Goal: Information Seeking & Learning: Learn about a topic

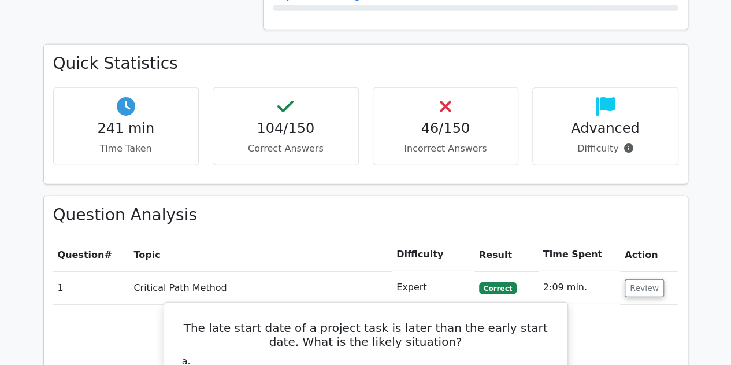
scroll to position [1532, 0]
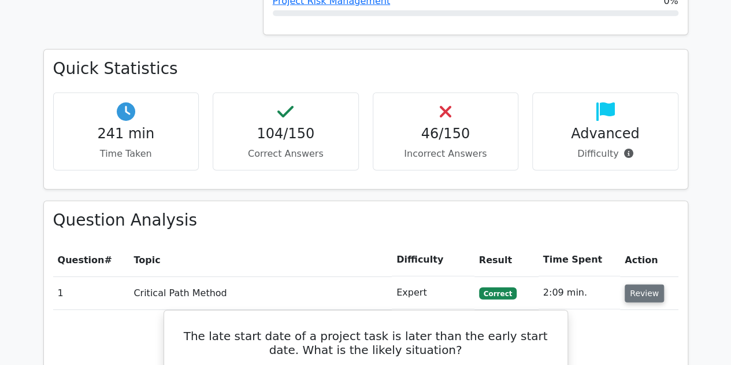
click at [359, 284] on button "Review" at bounding box center [643, 293] width 39 height 18
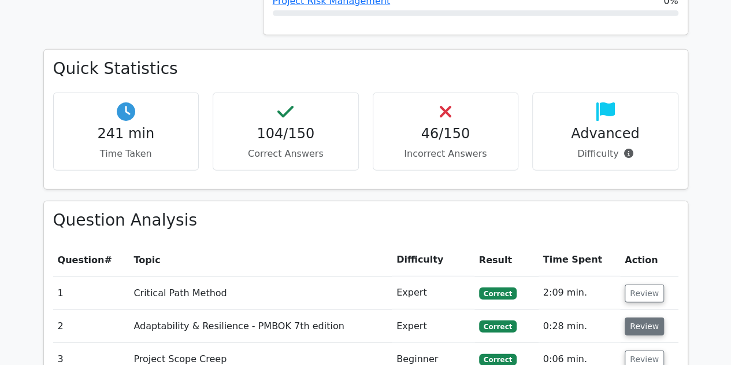
click at [359, 317] on button "Review" at bounding box center [643, 326] width 39 height 18
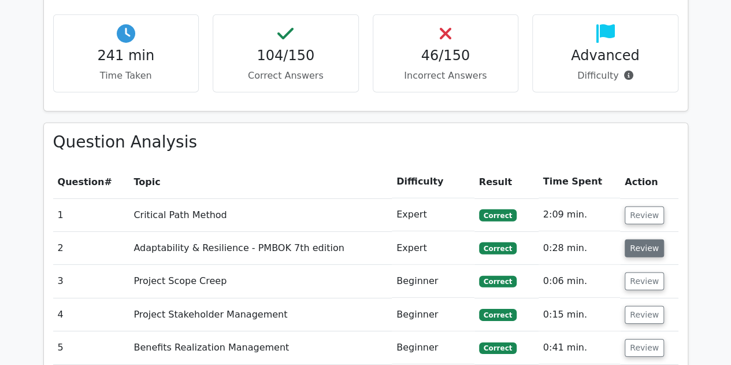
scroll to position [1653, 0]
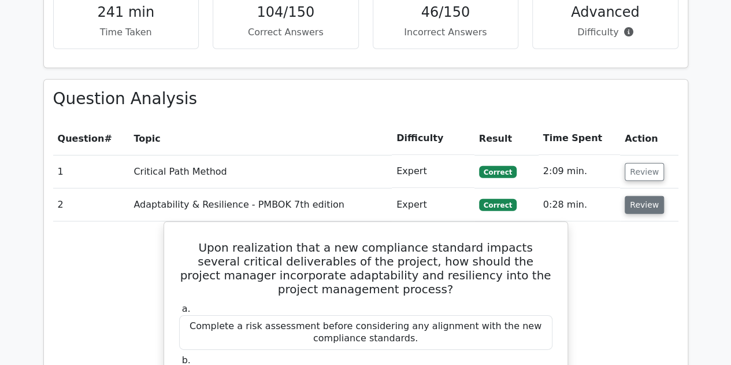
click at [359, 196] on button "Review" at bounding box center [643, 205] width 39 height 18
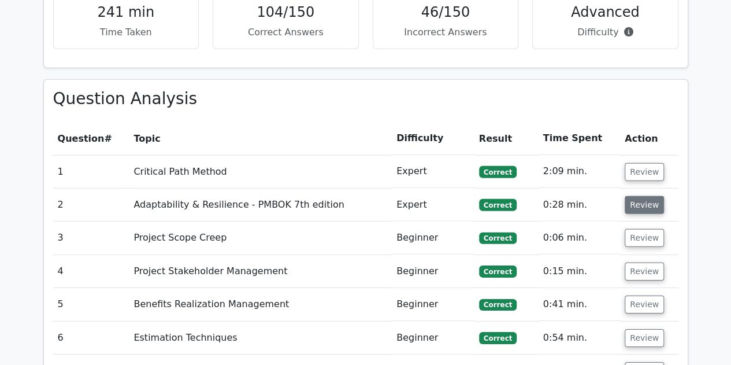
click at [359, 196] on button "Review" at bounding box center [643, 205] width 39 height 18
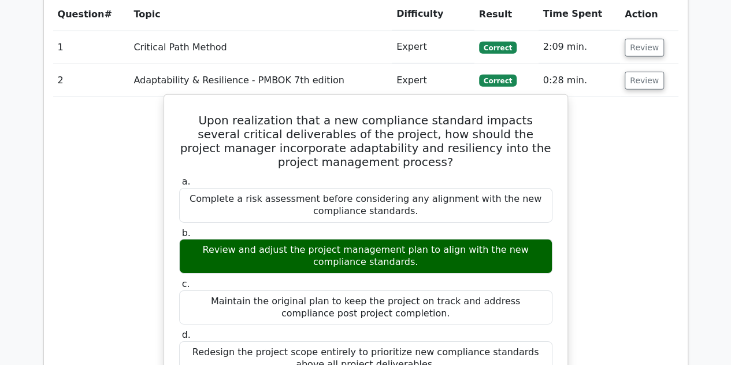
scroll to position [1777, 0]
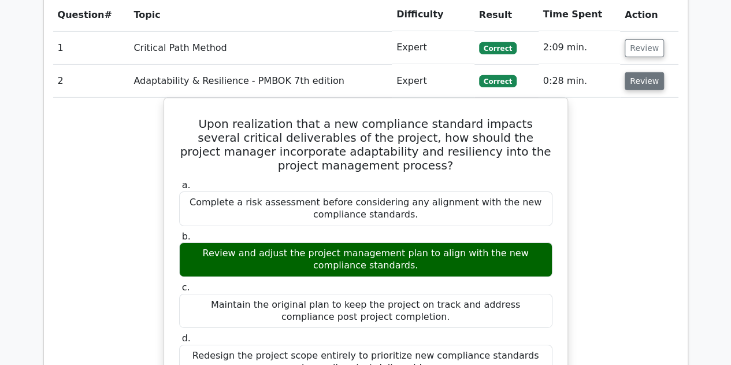
click at [359, 72] on button "Review" at bounding box center [643, 81] width 39 height 18
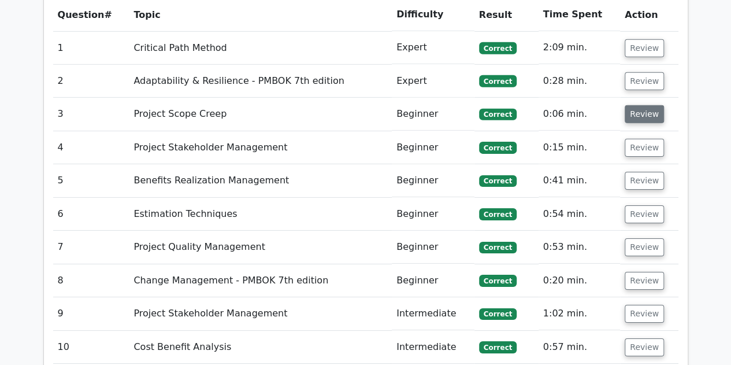
click at [359, 105] on button "Review" at bounding box center [643, 114] width 39 height 18
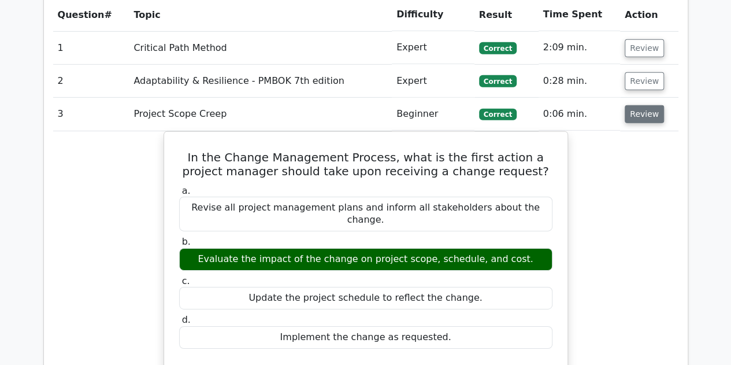
click at [359, 105] on button "Review" at bounding box center [643, 114] width 39 height 18
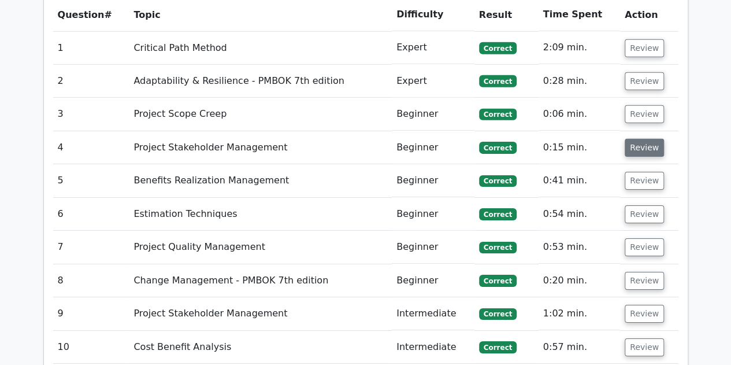
click at [359, 139] on button "Review" at bounding box center [643, 148] width 39 height 18
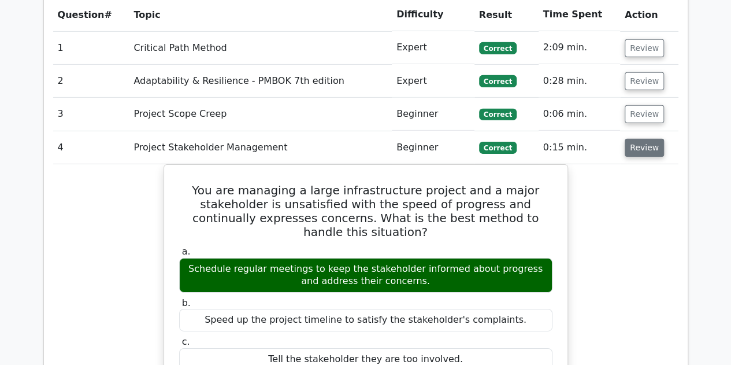
click at [359, 139] on button "Review" at bounding box center [643, 148] width 39 height 18
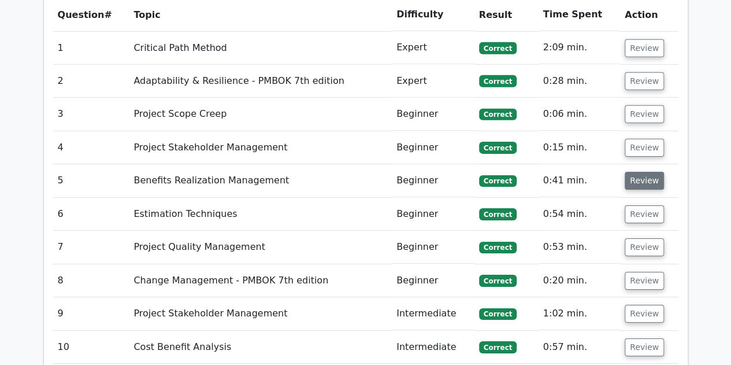
click at [359, 164] on td "Review" at bounding box center [649, 180] width 58 height 33
click at [359, 172] on button "Review" at bounding box center [643, 181] width 39 height 18
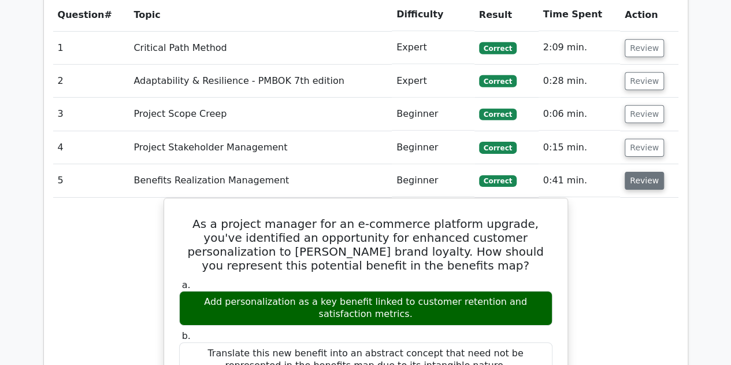
click at [359, 172] on button "Review" at bounding box center [643, 181] width 39 height 18
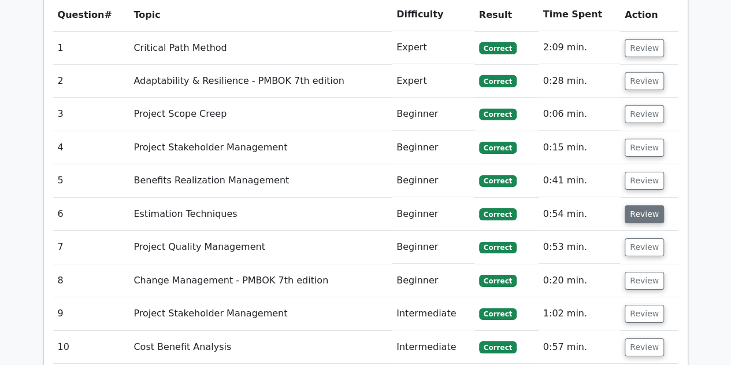
click at [359, 205] on button "Review" at bounding box center [643, 214] width 39 height 18
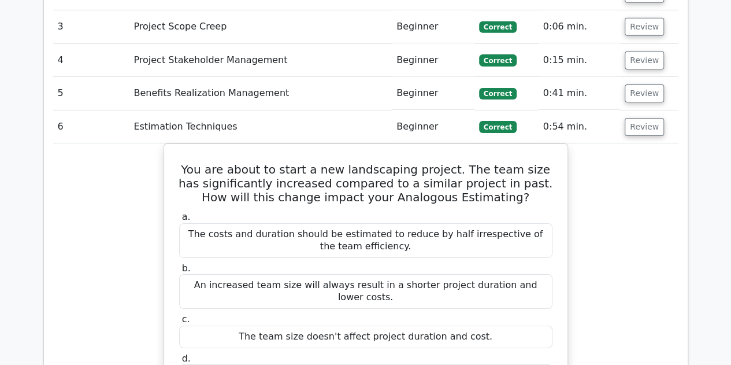
scroll to position [1865, 0]
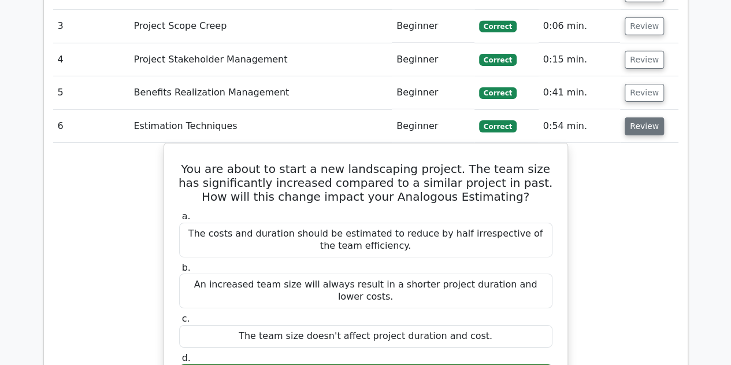
click at [359, 117] on button "Review" at bounding box center [643, 126] width 39 height 18
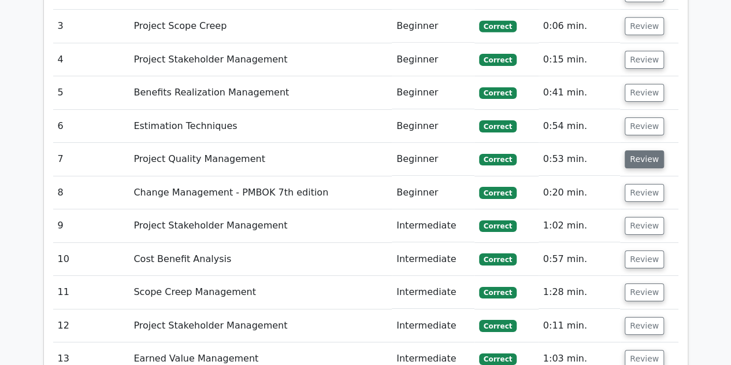
click at [359, 150] on button "Review" at bounding box center [643, 159] width 39 height 18
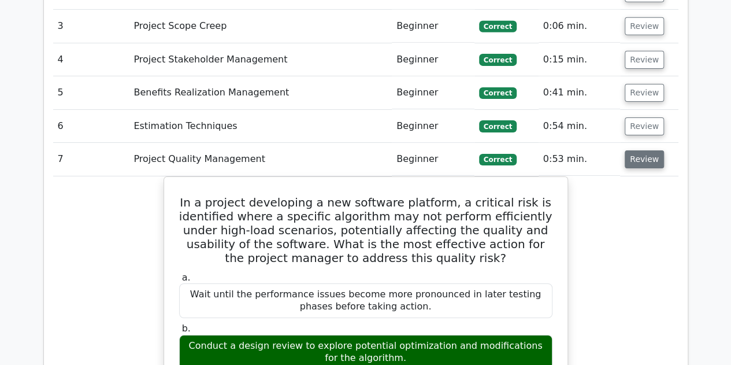
click at [359, 150] on button "Review" at bounding box center [643, 159] width 39 height 18
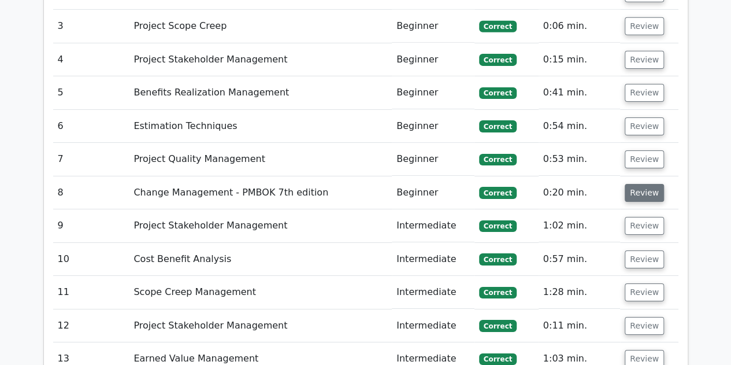
click at [359, 184] on button "Review" at bounding box center [643, 193] width 39 height 18
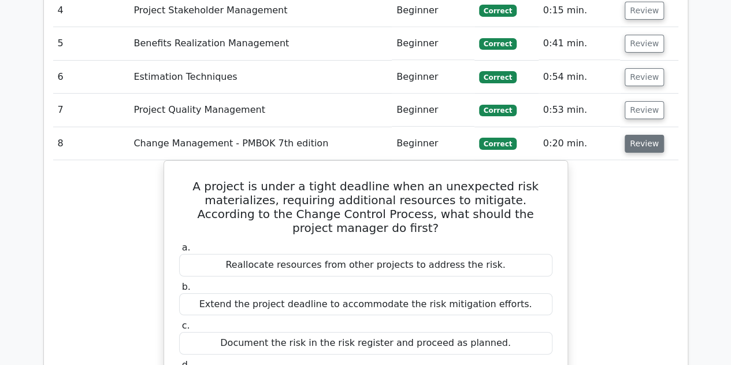
scroll to position [1914, 0]
click at [359, 134] on button "Review" at bounding box center [643, 143] width 39 height 18
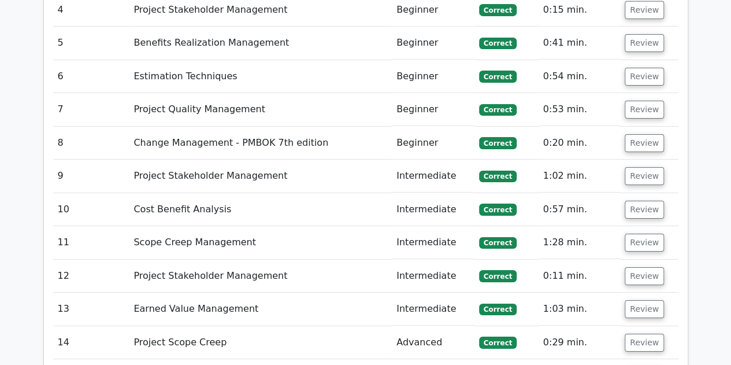
click at [359, 159] on td "Review" at bounding box center [649, 175] width 58 height 33
click at [359, 167] on button "Review" at bounding box center [643, 176] width 39 height 18
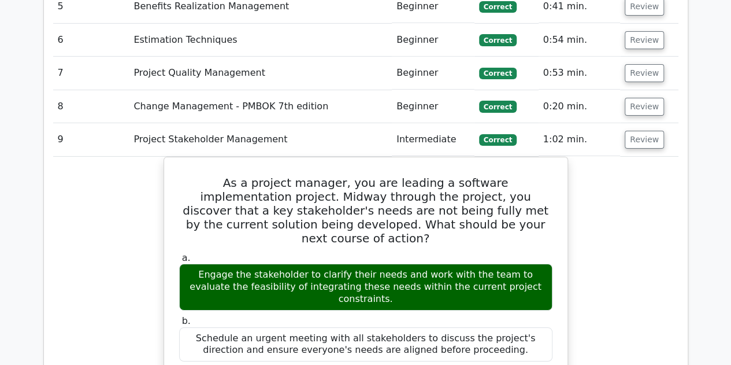
scroll to position [1951, 0]
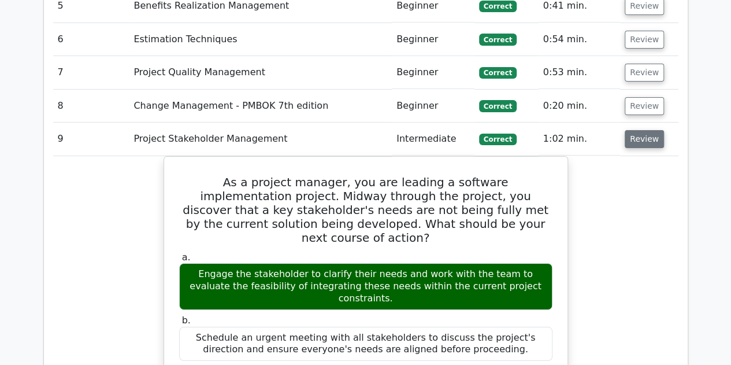
click at [359, 130] on button "Review" at bounding box center [643, 139] width 39 height 18
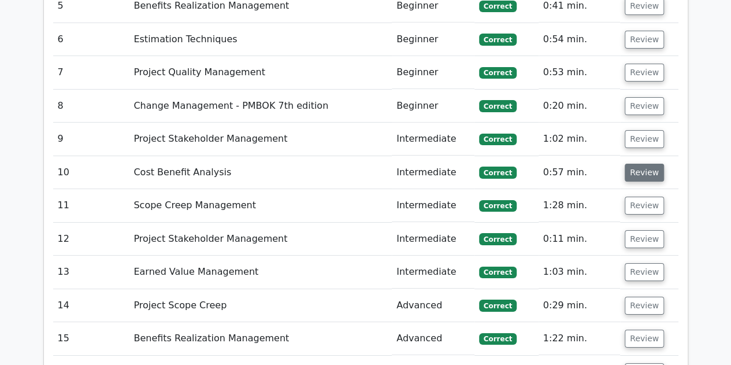
click at [359, 163] on button "Review" at bounding box center [643, 172] width 39 height 18
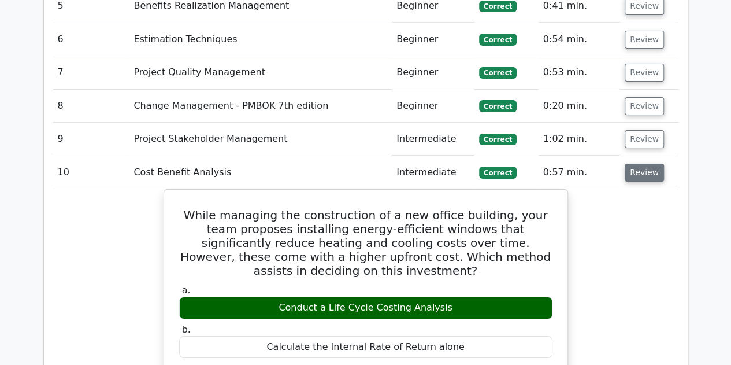
click at [359, 163] on button "Review" at bounding box center [643, 172] width 39 height 18
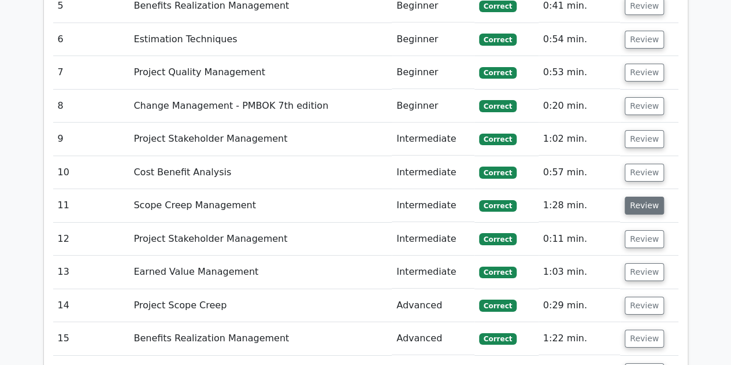
click at [359, 196] on button "Review" at bounding box center [643, 205] width 39 height 18
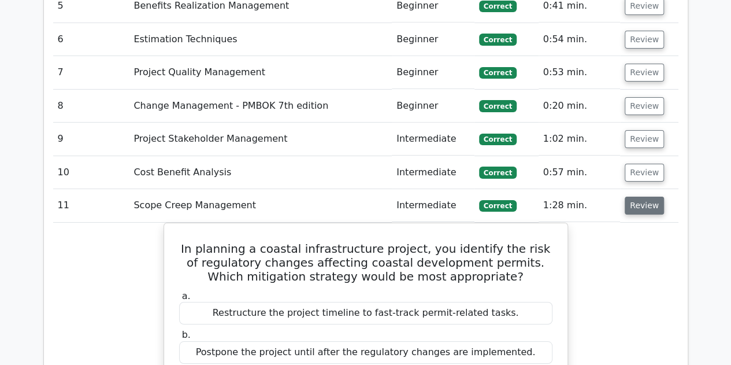
click at [359, 196] on button "Review" at bounding box center [643, 205] width 39 height 18
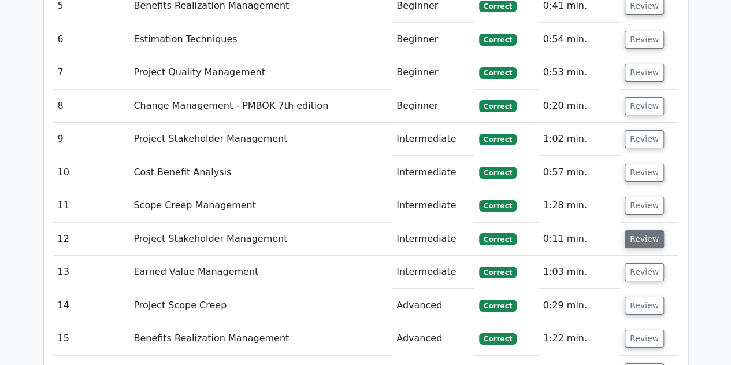
click at [359, 230] on button "Review" at bounding box center [643, 239] width 39 height 18
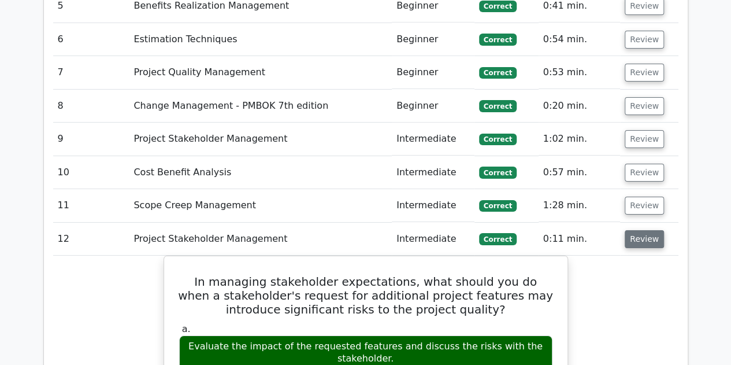
click at [359, 230] on button "Review" at bounding box center [643, 239] width 39 height 18
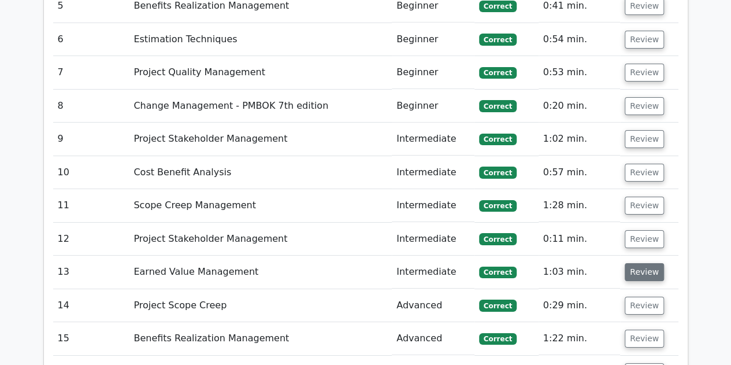
click at [359, 263] on button "Review" at bounding box center [643, 272] width 39 height 18
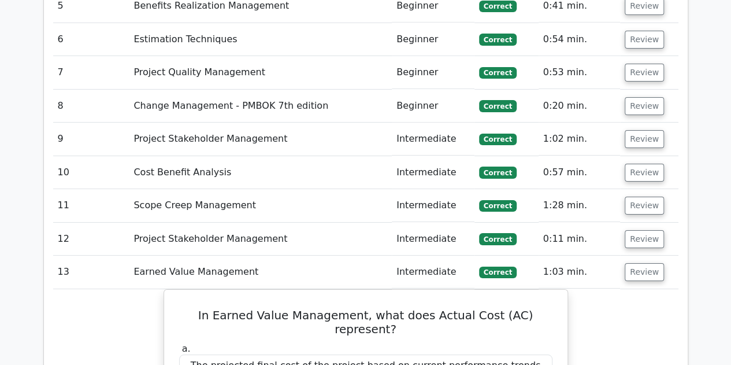
scroll to position [2042, 0]
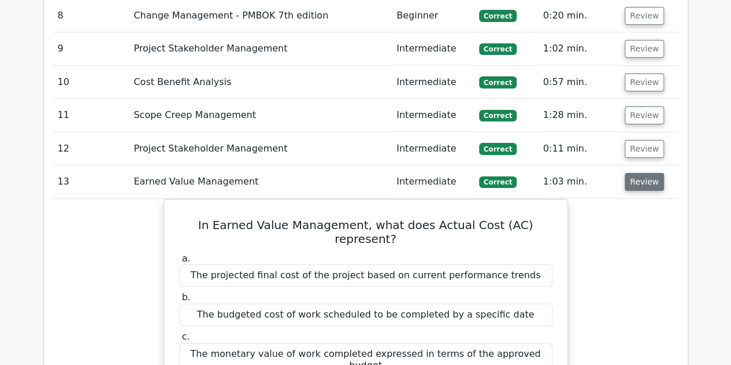
click at [359, 173] on button "Review" at bounding box center [643, 182] width 39 height 18
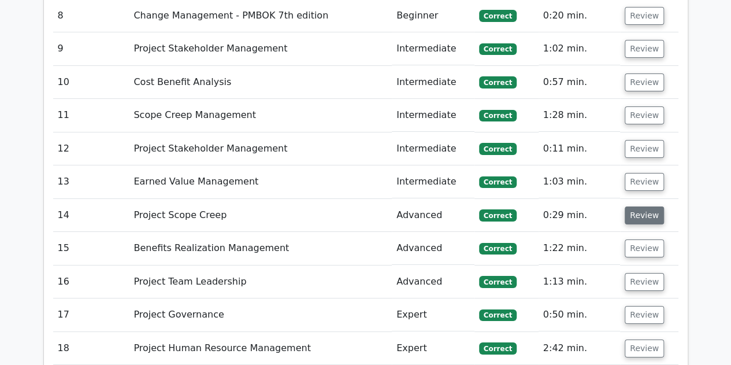
click at [359, 206] on button "Review" at bounding box center [643, 215] width 39 height 18
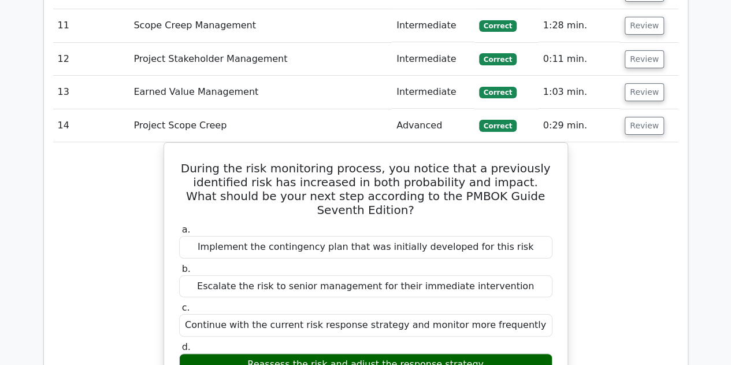
scroll to position [2137, 0]
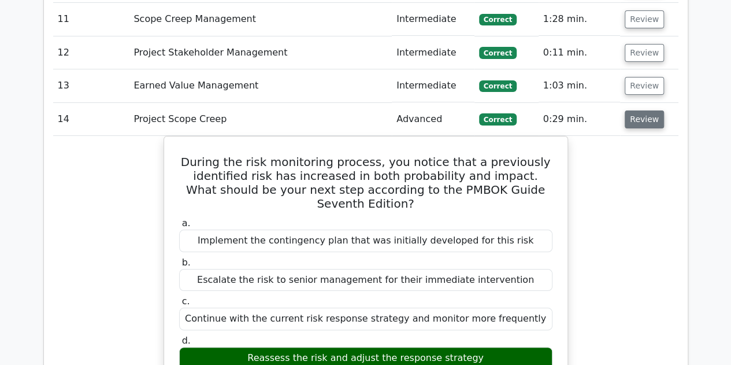
click at [359, 110] on button "Review" at bounding box center [643, 119] width 39 height 18
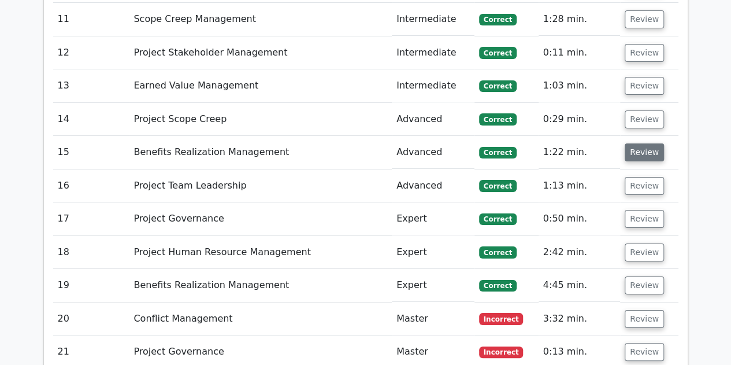
click at [359, 143] on button "Review" at bounding box center [643, 152] width 39 height 18
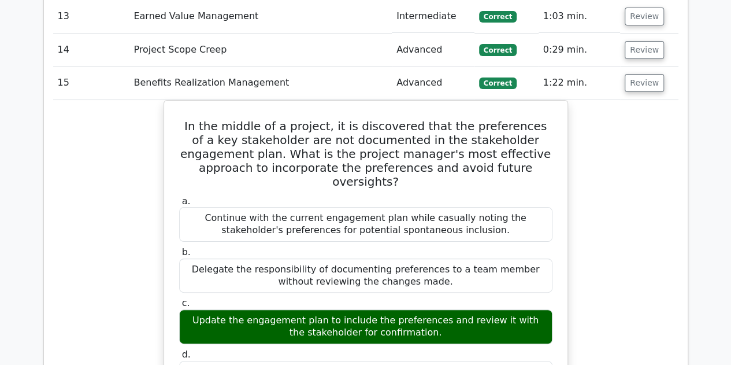
scroll to position [2206, 0]
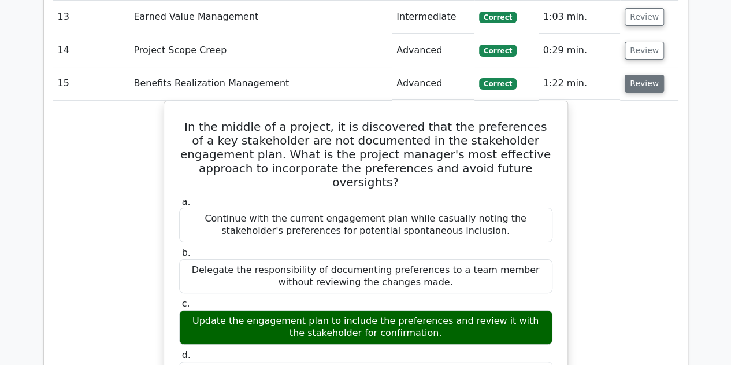
click at [359, 75] on button "Review" at bounding box center [643, 84] width 39 height 18
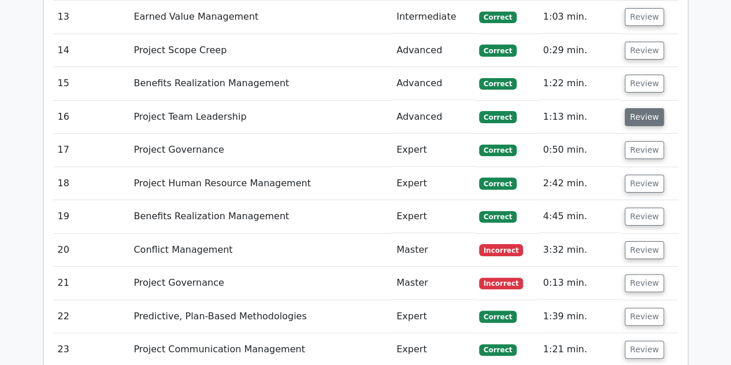
click at [359, 108] on button "Review" at bounding box center [643, 117] width 39 height 18
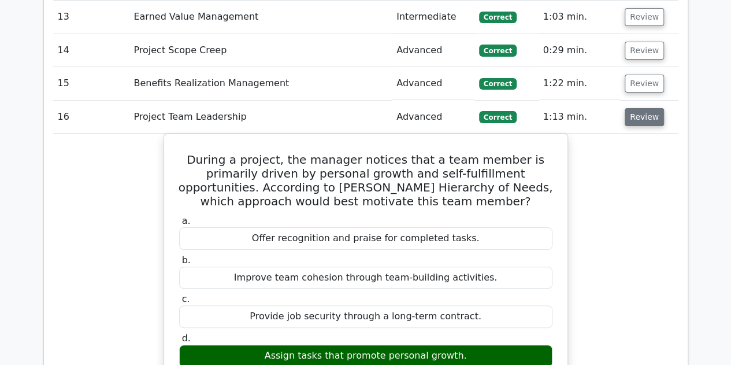
click at [359, 108] on button "Review" at bounding box center [643, 117] width 39 height 18
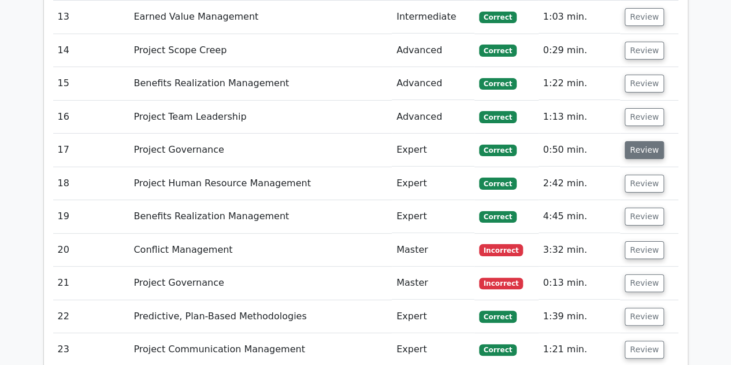
click at [359, 141] on button "Review" at bounding box center [643, 150] width 39 height 18
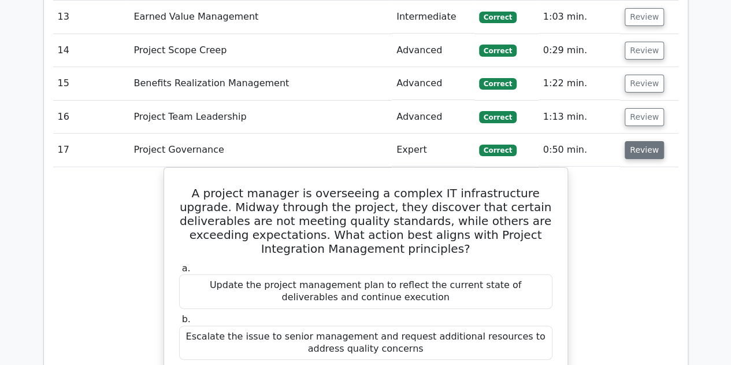
click at [359, 141] on button "Review" at bounding box center [643, 150] width 39 height 18
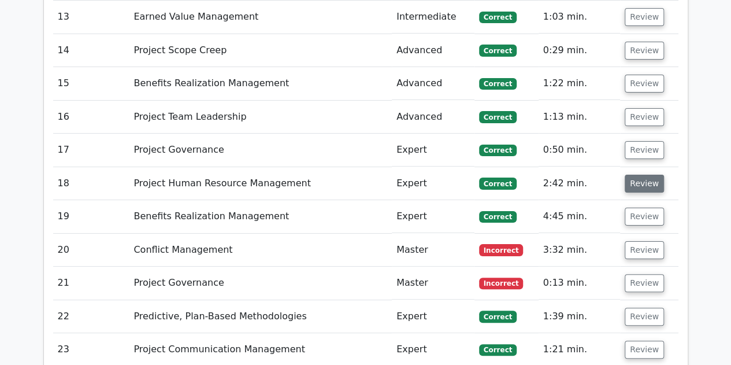
click at [359, 174] on button "Review" at bounding box center [643, 183] width 39 height 18
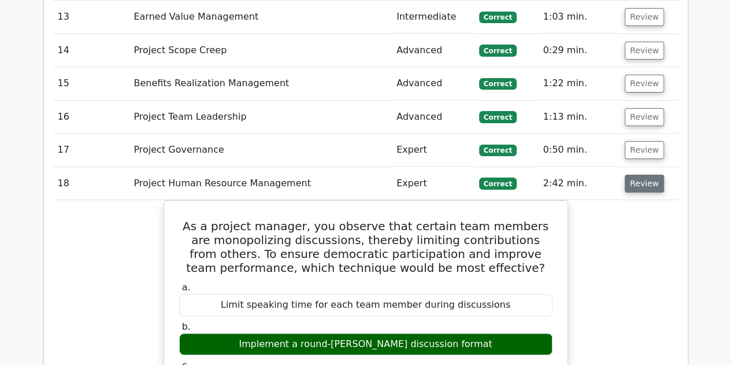
click at [359, 174] on button "Review" at bounding box center [643, 183] width 39 height 18
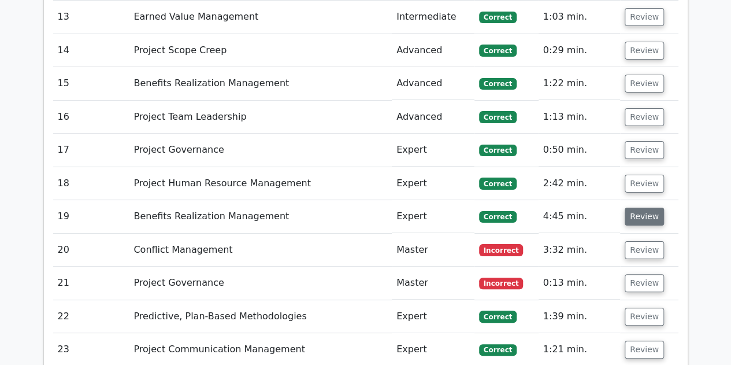
click at [359, 207] on button "Review" at bounding box center [643, 216] width 39 height 18
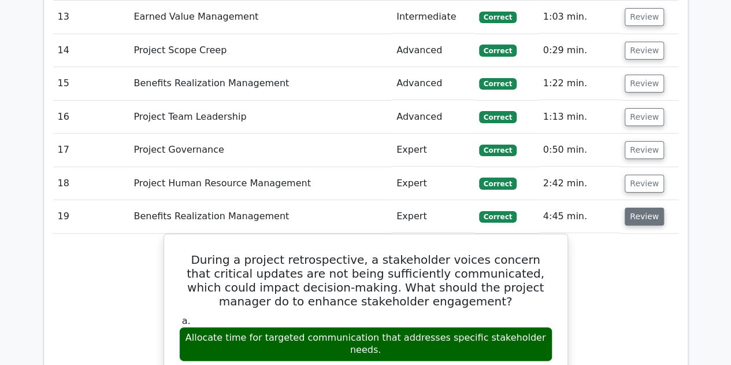
click at [359, 207] on button "Review" at bounding box center [643, 216] width 39 height 18
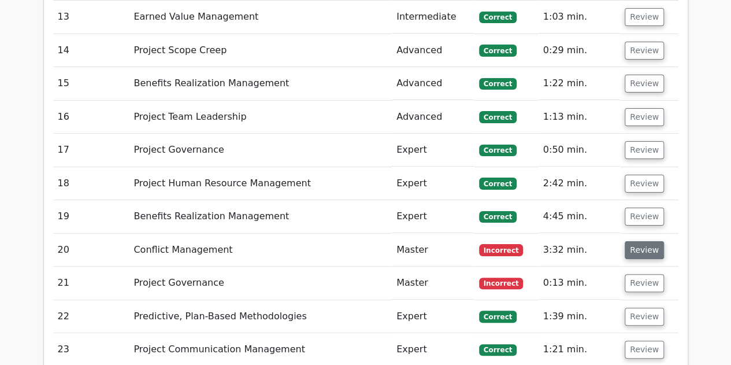
click at [359, 241] on button "Review" at bounding box center [643, 250] width 39 height 18
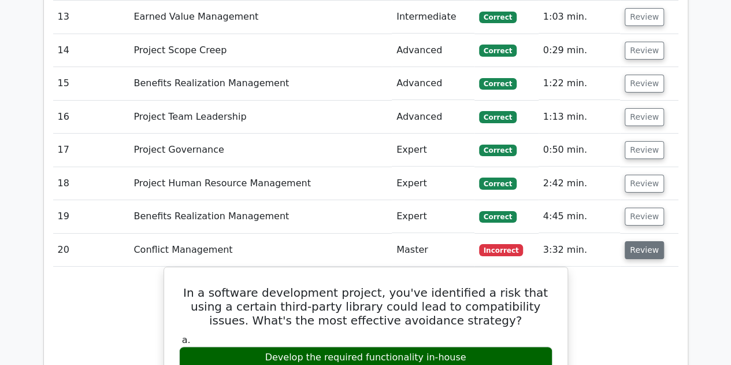
click at [359, 241] on button "Review" at bounding box center [643, 250] width 39 height 18
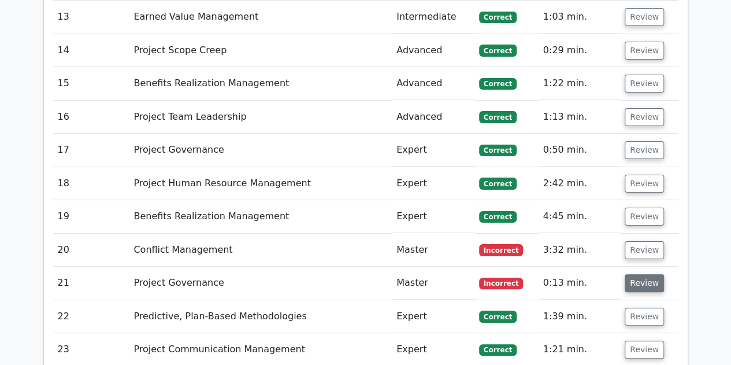
click at [359, 274] on button "Review" at bounding box center [643, 283] width 39 height 18
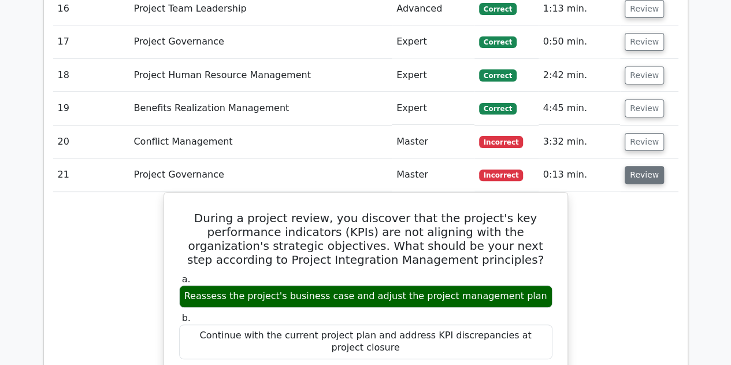
scroll to position [2315, 0]
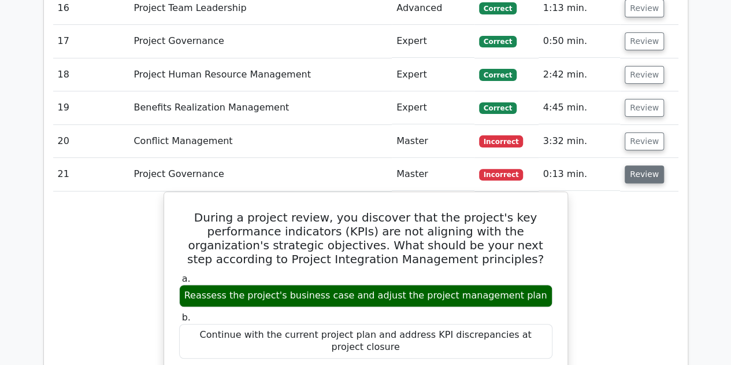
click at [359, 165] on button "Review" at bounding box center [643, 174] width 39 height 18
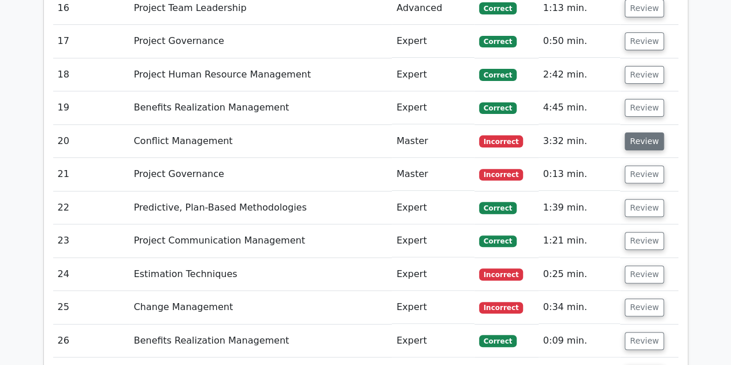
click at [359, 132] on button "Review" at bounding box center [643, 141] width 39 height 18
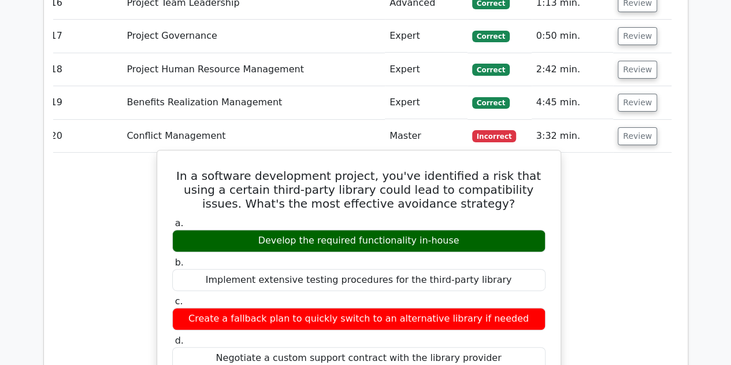
scroll to position [2319, 0]
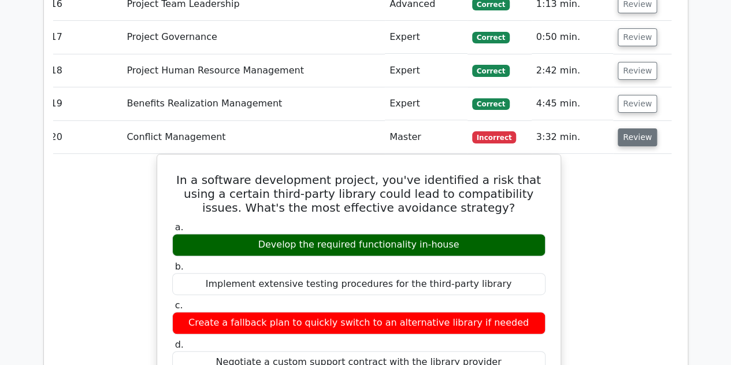
click at [359, 128] on button "Review" at bounding box center [637, 137] width 39 height 18
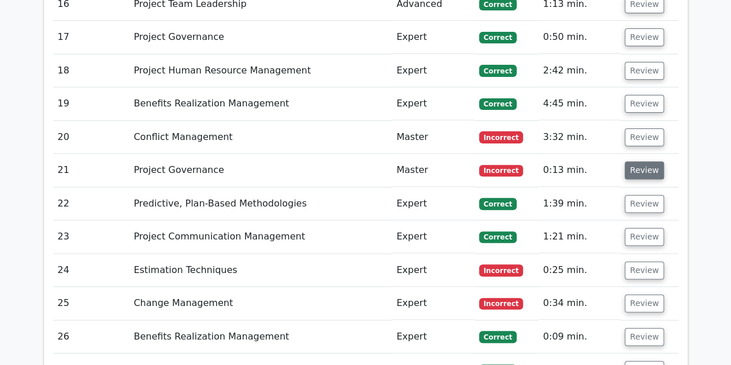
click at [359, 161] on button "Review" at bounding box center [643, 170] width 39 height 18
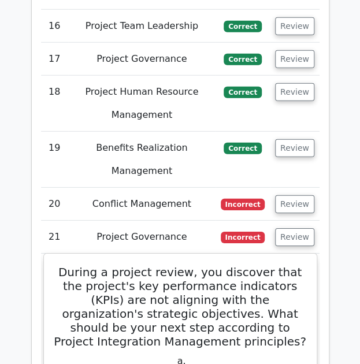
scroll to position [2877, 0]
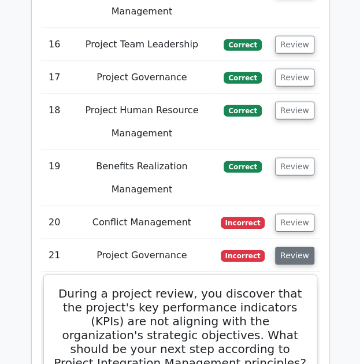
click at [290, 247] on button "Review" at bounding box center [294, 256] width 39 height 18
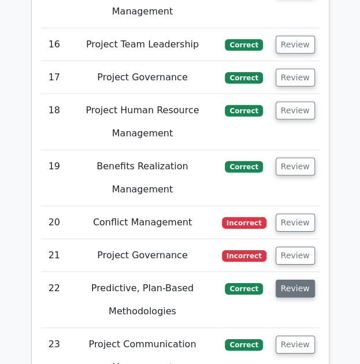
drag, startPoint x: 293, startPoint y: 140, endPoint x: 293, endPoint y: 128, distance: 12.7
click at [293, 272] on td "Review" at bounding box center [295, 300] width 49 height 56
click at [293, 280] on button "Review" at bounding box center [295, 289] width 39 height 18
click at [309, 280] on button "Review" at bounding box center [295, 289] width 39 height 18
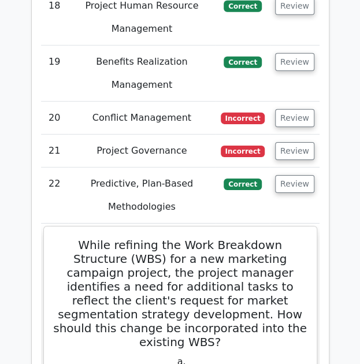
scroll to position [2981, 0]
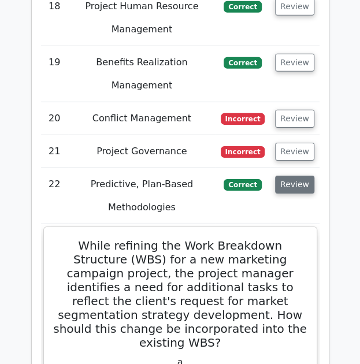
click at [288, 176] on button "Review" at bounding box center [294, 185] width 39 height 18
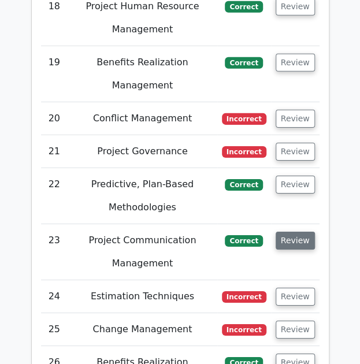
click at [295, 232] on button "Review" at bounding box center [295, 241] width 39 height 18
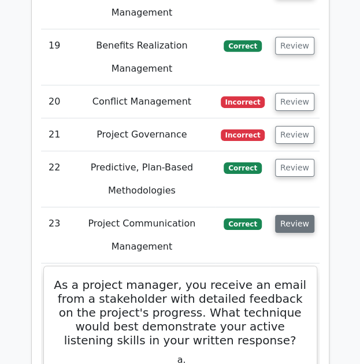
scroll to position [2999, 0]
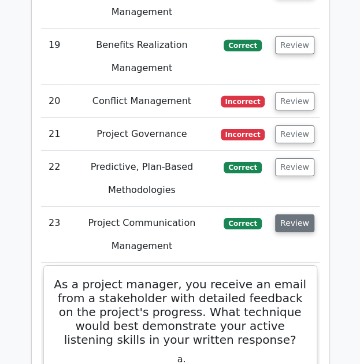
click at [292, 214] on button "Review" at bounding box center [294, 223] width 39 height 18
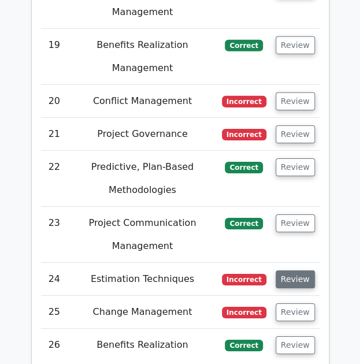
click at [292, 270] on button "Review" at bounding box center [295, 279] width 39 height 18
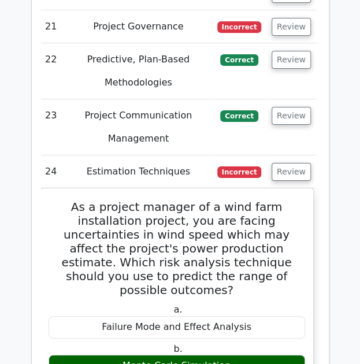
scroll to position [0, 0]
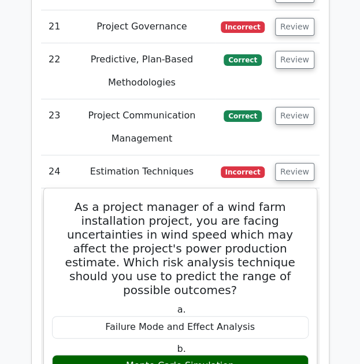
drag, startPoint x: 225, startPoint y: 265, endPoint x: 46, endPoint y: 49, distance: 280.6
copy div "As a project manager of a wind farm installation project, you are facing uncert…"
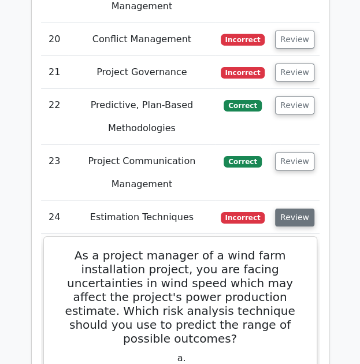
click at [286, 209] on button "Review" at bounding box center [294, 218] width 39 height 18
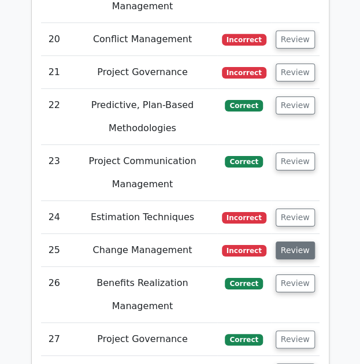
click at [298, 241] on button "Review" at bounding box center [295, 250] width 39 height 18
click at [293, 241] on button "Review" at bounding box center [295, 250] width 39 height 18
click at [300, 241] on button "Review" at bounding box center [295, 250] width 39 height 18
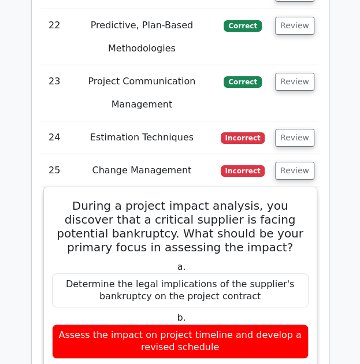
scroll to position [3140, 0]
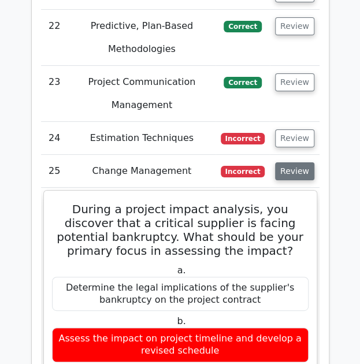
click at [290, 162] on button "Review" at bounding box center [294, 171] width 39 height 18
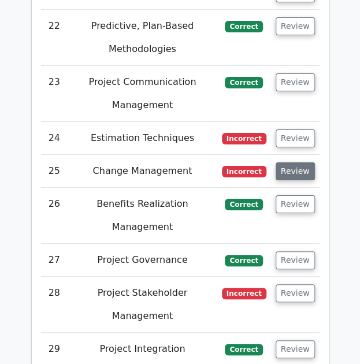
scroll to position [3117, 0]
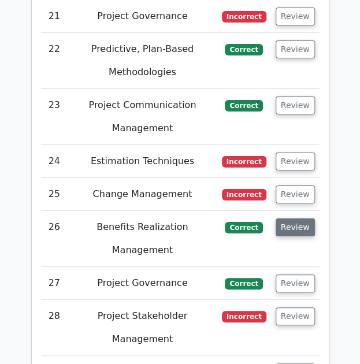
click at [289, 218] on button "Review" at bounding box center [295, 227] width 39 height 18
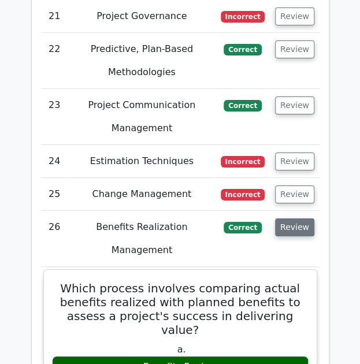
scroll to position [3140, 0]
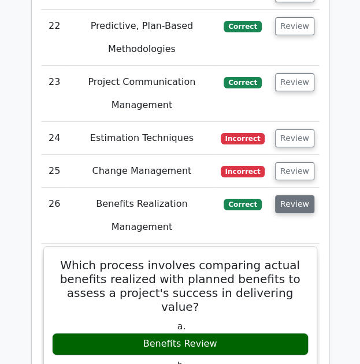
click at [289, 195] on button "Review" at bounding box center [294, 204] width 39 height 18
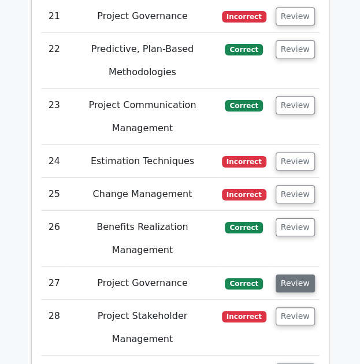
click at [295, 274] on button "Review" at bounding box center [295, 283] width 39 height 18
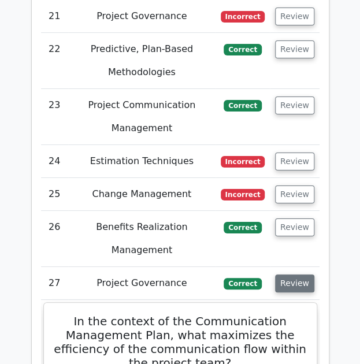
scroll to position [3140, 0]
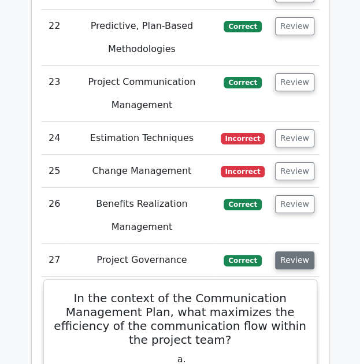
click at [295, 251] on button "Review" at bounding box center [294, 260] width 39 height 18
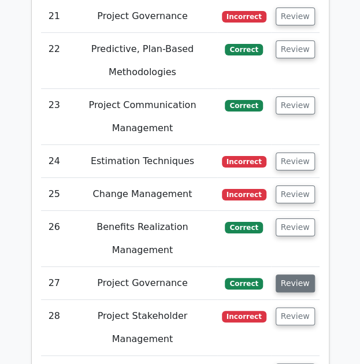
click at [295, 274] on button "Review" at bounding box center [295, 283] width 39 height 18
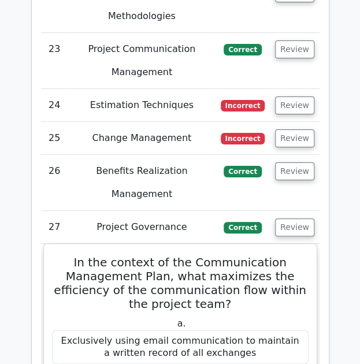
scroll to position [3173, 0]
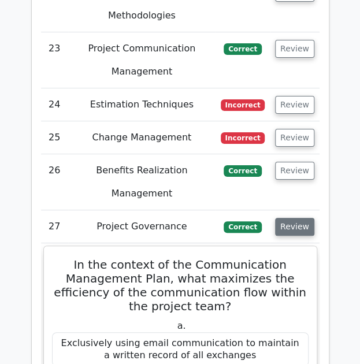
click at [288, 218] on button "Review" at bounding box center [294, 227] width 39 height 18
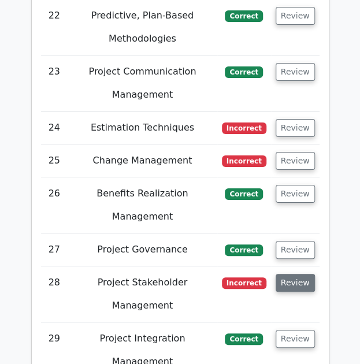
click at [289, 274] on button "Review" at bounding box center [295, 283] width 39 height 18
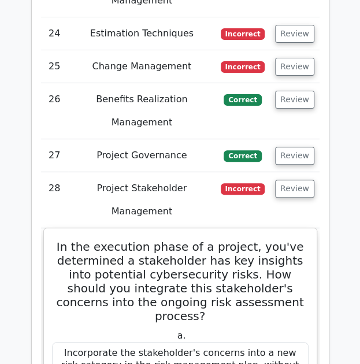
scroll to position [3221, 0]
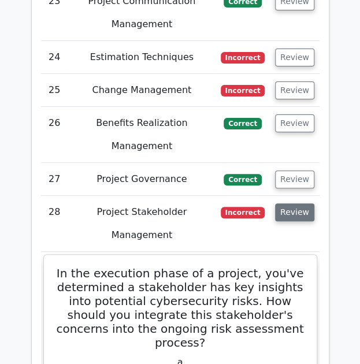
click at [290, 203] on button "Review" at bounding box center [294, 212] width 39 height 18
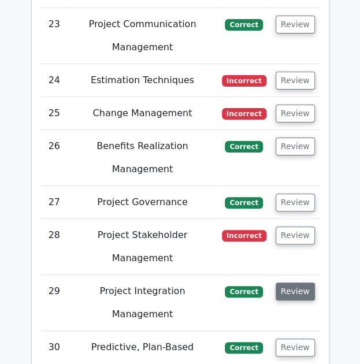
click at [292, 282] on button "Review" at bounding box center [295, 291] width 39 height 18
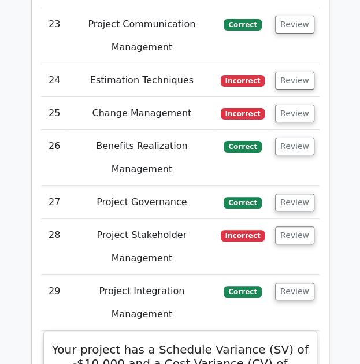
scroll to position [3221, 0]
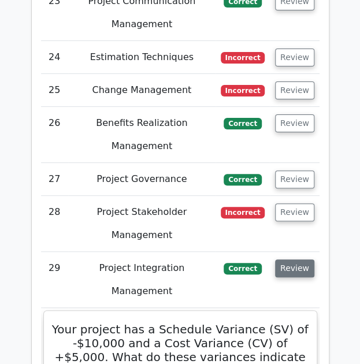
click at [303, 259] on button "Review" at bounding box center [294, 268] width 39 height 18
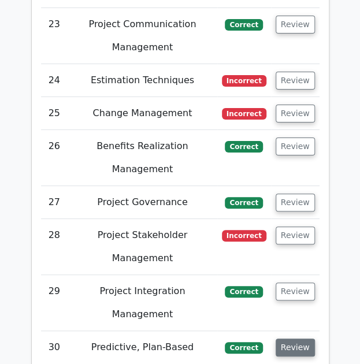
click at [299, 339] on button "Review" at bounding box center [295, 348] width 39 height 18
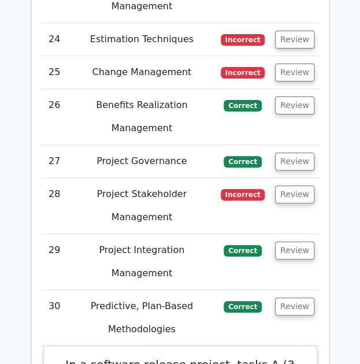
scroll to position [3242, 0]
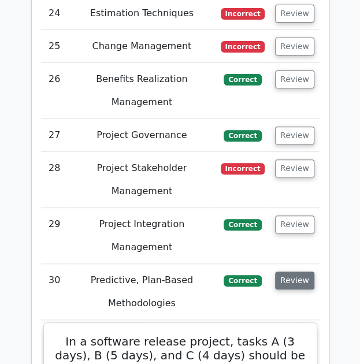
click at [294, 272] on button "Review" at bounding box center [294, 281] width 39 height 18
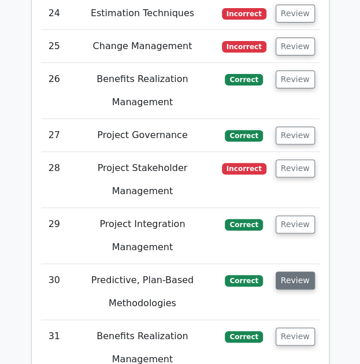
scroll to position [3241, 0]
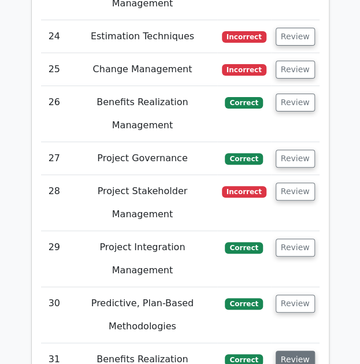
click at [286, 351] on button "Review" at bounding box center [295, 360] width 39 height 18
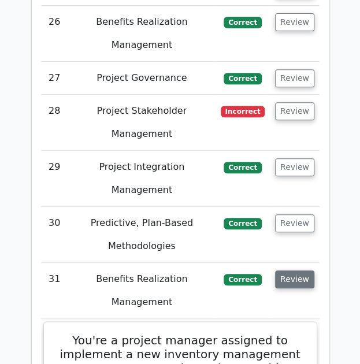
scroll to position [3322, 0]
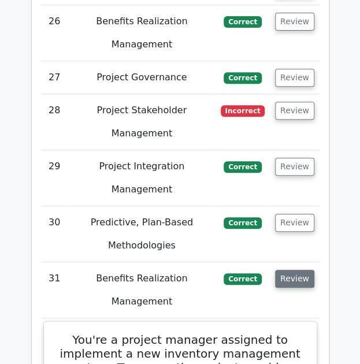
click at [293, 270] on button "Review" at bounding box center [294, 279] width 39 height 18
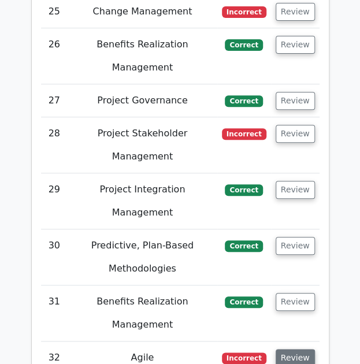
click at [292, 349] on button "Review" at bounding box center [295, 358] width 39 height 18
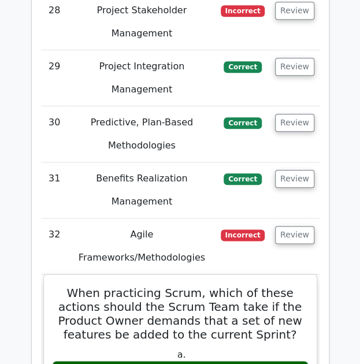
scroll to position [3286, 0]
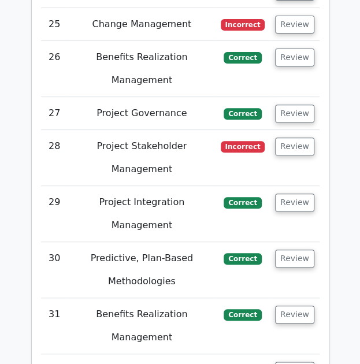
click at [289, 362] on button "Review" at bounding box center [294, 371] width 39 height 18
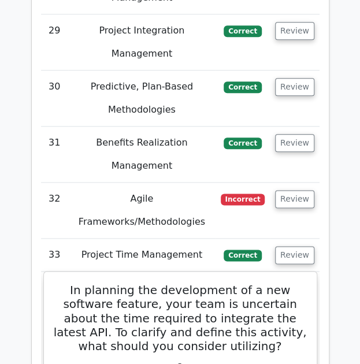
scroll to position [3383, 0]
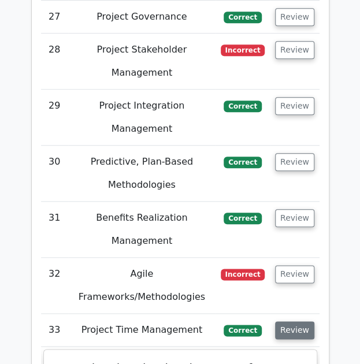
click at [303, 321] on button "Review" at bounding box center [294, 330] width 39 height 18
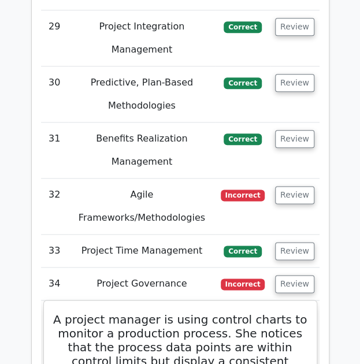
scroll to position [3464, 0]
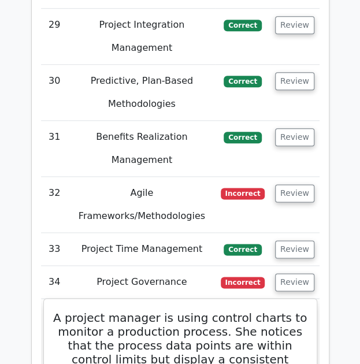
drag, startPoint x: 235, startPoint y: 302, endPoint x: 156, endPoint y: 252, distance: 93.0
drag, startPoint x: 228, startPoint y: 307, endPoint x: 60, endPoint y: 42, distance: 313.2
copy div "A project manager is using control charts to monitor a production process. She …"
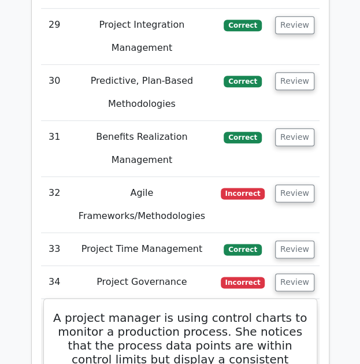
click at [60, 310] on h5 "A project manager is using control charts to monitor a production process. She …" at bounding box center [180, 358] width 259 height 97
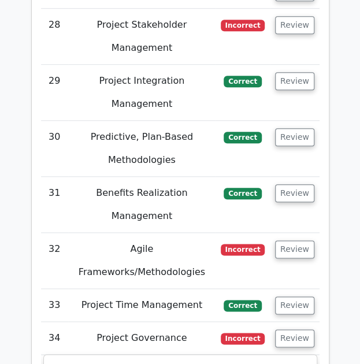
scroll to position [3407, 0]
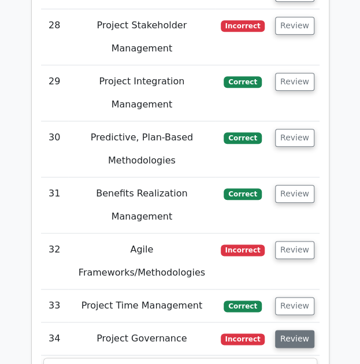
click at [295, 330] on button "Review" at bounding box center [294, 339] width 39 height 18
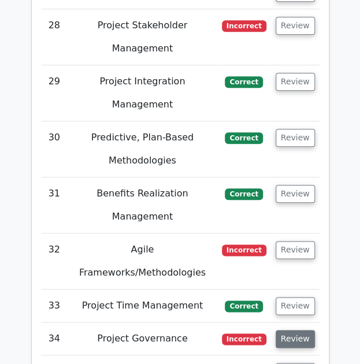
scroll to position [3384, 0]
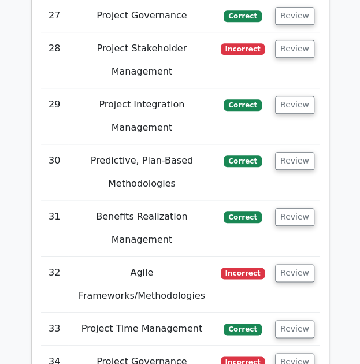
scroll to position [3407, 0]
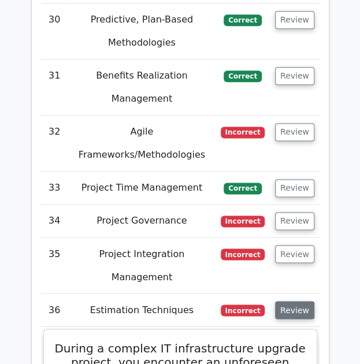
scroll to position [3526, 0]
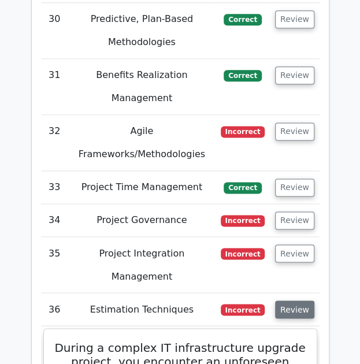
click at [285, 300] on button "Review" at bounding box center [294, 309] width 39 height 18
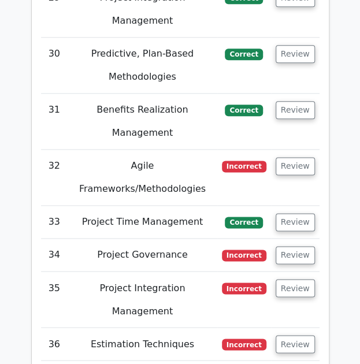
scroll to position [3490, 0]
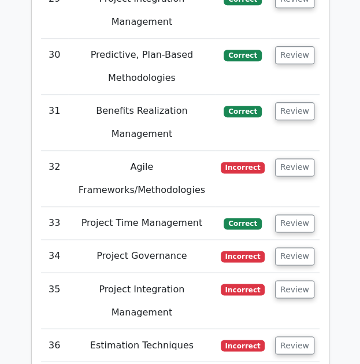
scroll to position [3513, 0]
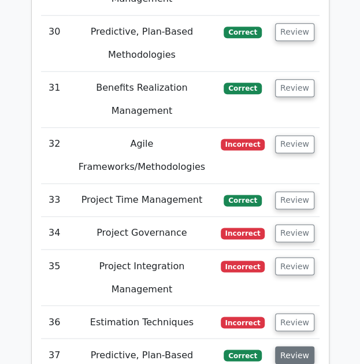
click at [293, 346] on button "Review" at bounding box center [294, 355] width 39 height 18
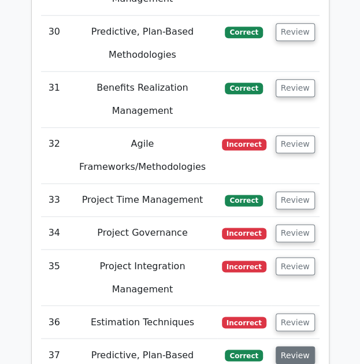
scroll to position [3490, 0]
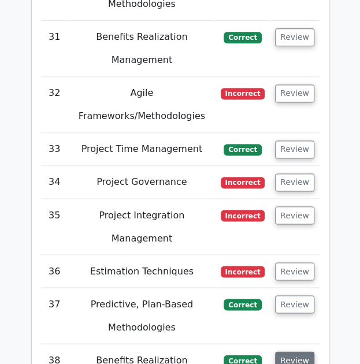
scroll to position [3564, 0]
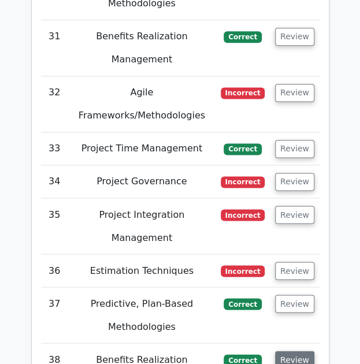
click at [298, 351] on button "Review" at bounding box center [294, 360] width 39 height 18
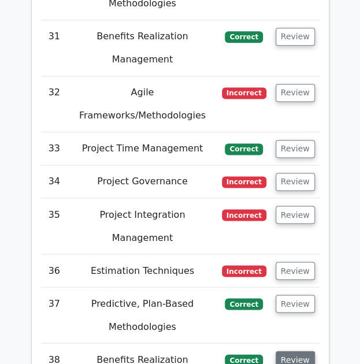
scroll to position [3541, 0]
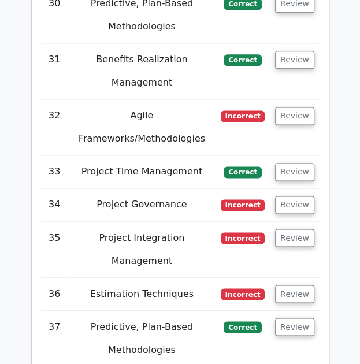
scroll to position [3564, 0]
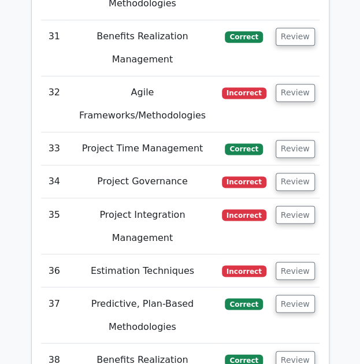
scroll to position [3541, 0]
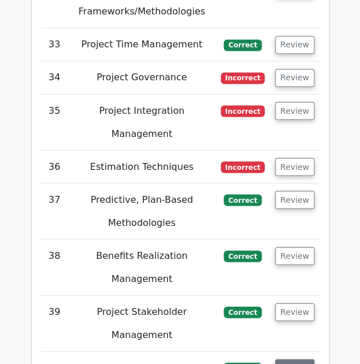
scroll to position [3665, 0]
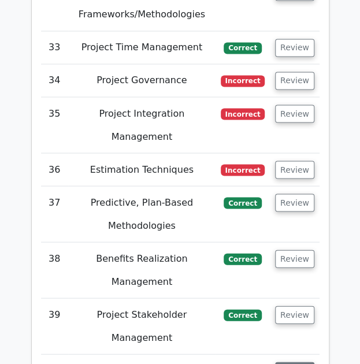
click at [286, 362] on button "Review" at bounding box center [294, 371] width 39 height 18
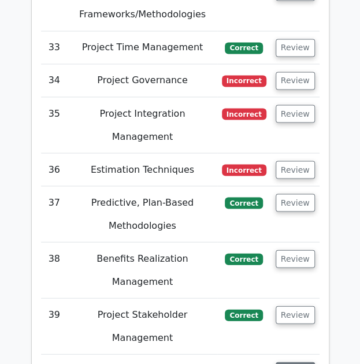
scroll to position [3642, 0]
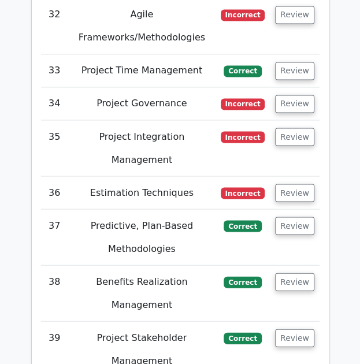
scroll to position [3665, 0]
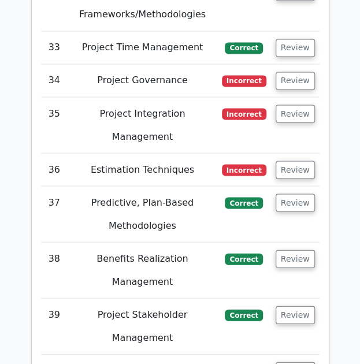
scroll to position [3642, 0]
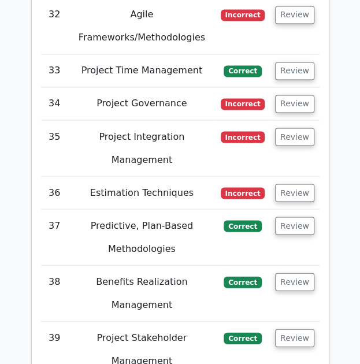
scroll to position [3665, 0]
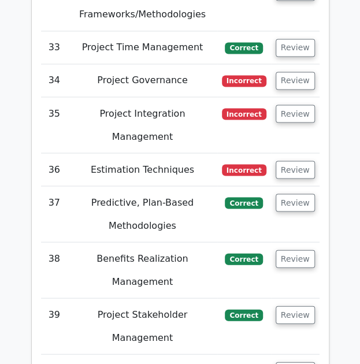
scroll to position [3642, 0]
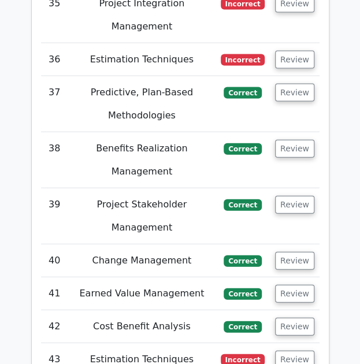
scroll to position [3772, 0]
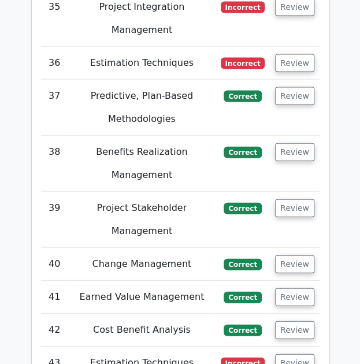
drag, startPoint x: 276, startPoint y: 230, endPoint x: 67, endPoint y: 48, distance: 277.6
drag, startPoint x: 65, startPoint y: 46, endPoint x: 268, endPoint y: 353, distance: 368.0
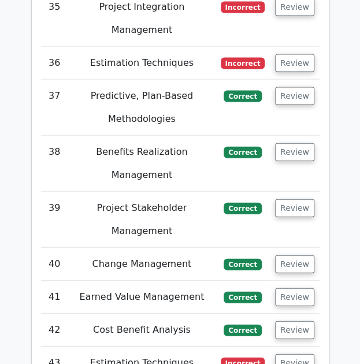
copy div "You are the project manager overseeing the procurement of IT services. After co…"
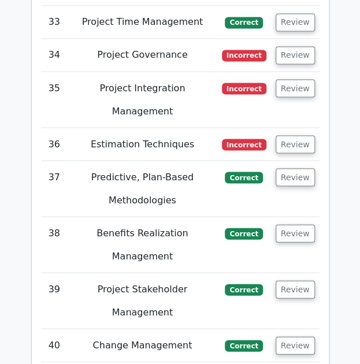
scroll to position [3668, 0]
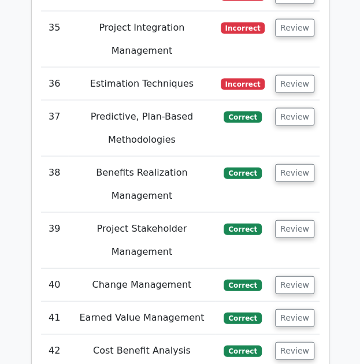
scroll to position [3752, 0]
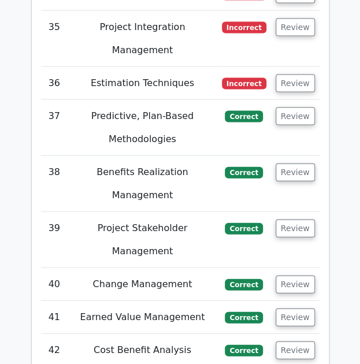
scroll to position [3729, 0]
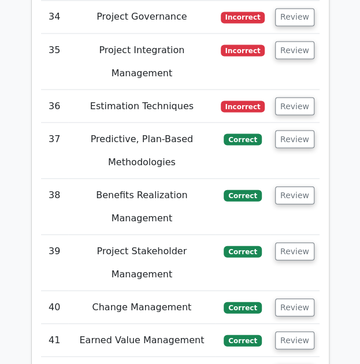
scroll to position [3752, 0]
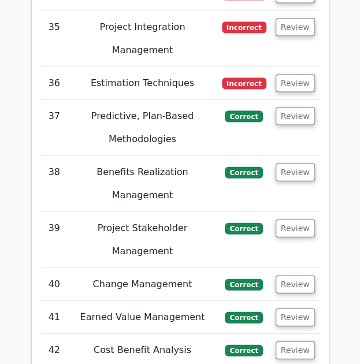
scroll to position [3729, 0]
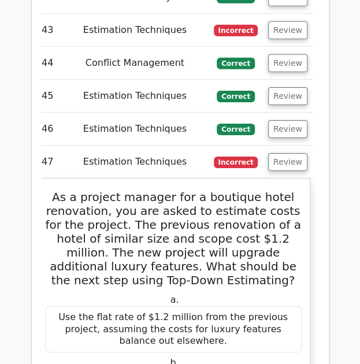
scroll to position [4105, 0]
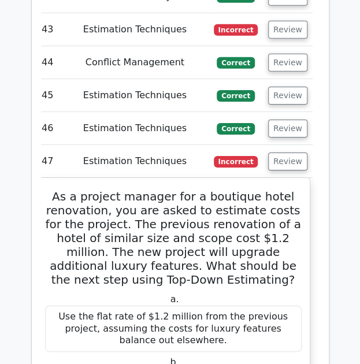
drag, startPoint x: 51, startPoint y: 187, endPoint x: 177, endPoint y: 217, distance: 129.3
copy div "The top-down estimating approach uses historical data and expert judgment to pr…"
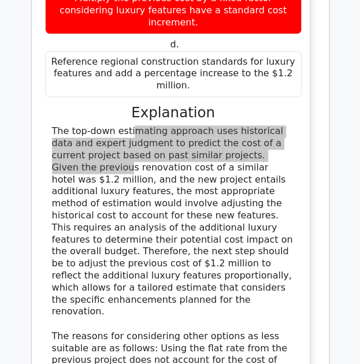
scroll to position [4553, 0]
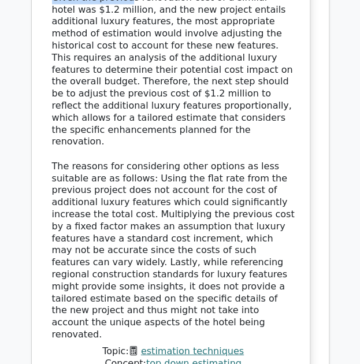
scroll to position [4708, 0]
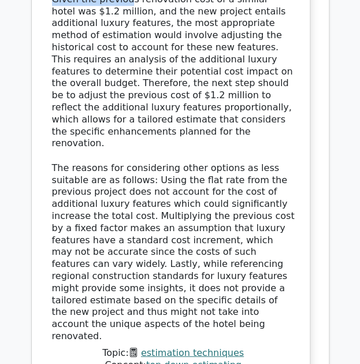
drag, startPoint x: 49, startPoint y: 73, endPoint x: 223, endPoint y: 285, distance: 274.6
copy div "A project team is planning a significant upgrade to a software component they'v…"
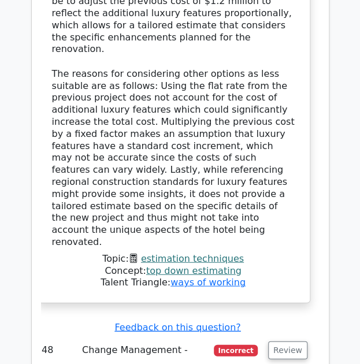
scroll to position [4803, 0]
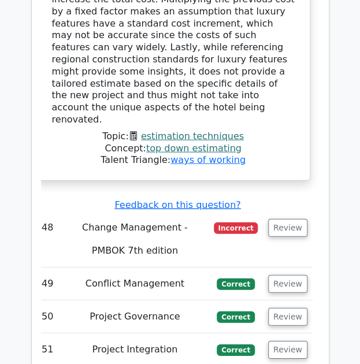
scroll to position [4924, 0]
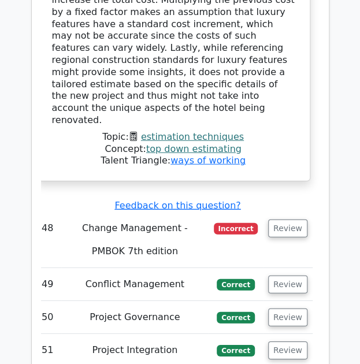
drag, startPoint x: 109, startPoint y: 83, endPoint x: 276, endPoint y: 244, distance: 232.1
copy div "You are a project manager for a high scale real estate project. Halfway through…"
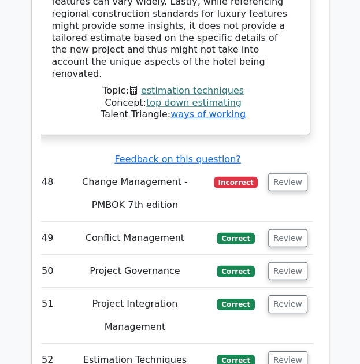
scroll to position [4970, 0]
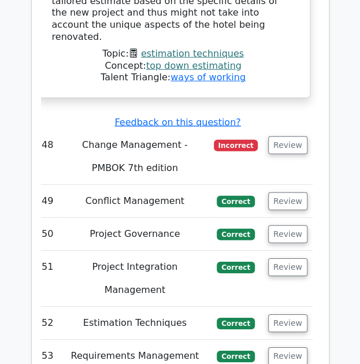
scroll to position [5007, 0]
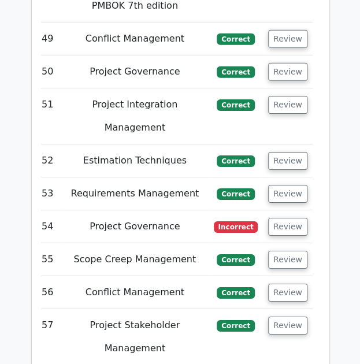
scroll to position [5148, 0]
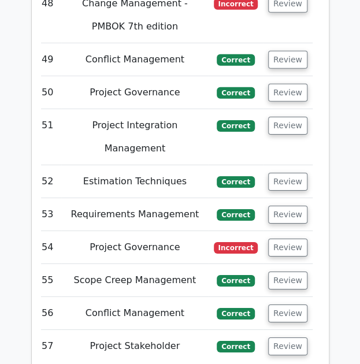
drag, startPoint x: 202, startPoint y: 230, endPoint x: 61, endPoint y: 21, distance: 253.0
copy div "As project manager, you oversee a complex product launch with numerous delivera…"
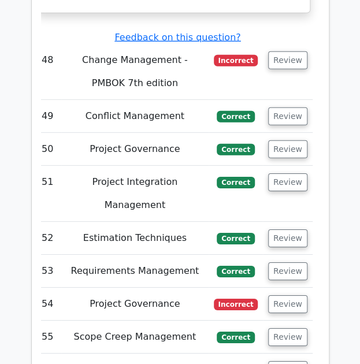
scroll to position [5089, 0]
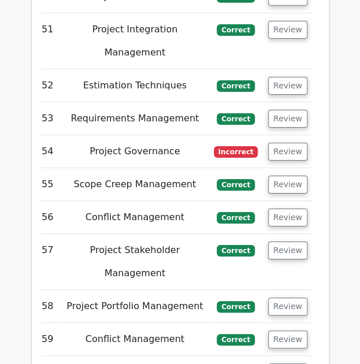
scroll to position [5245, 0]
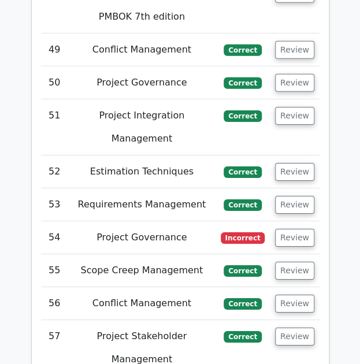
scroll to position [5158, 0]
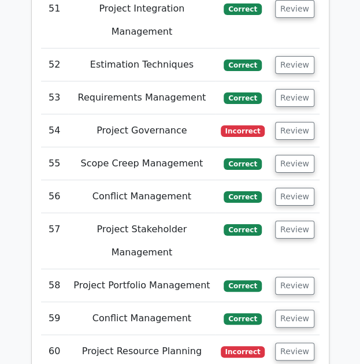
scroll to position [5264, 0]
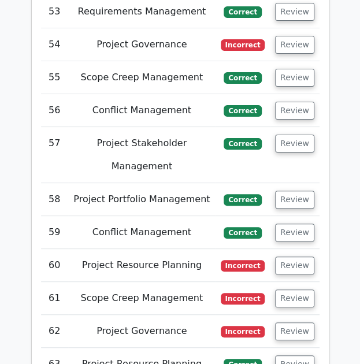
scroll to position [5337, 0]
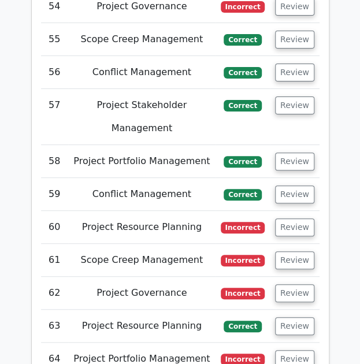
scroll to position [5388, 0]
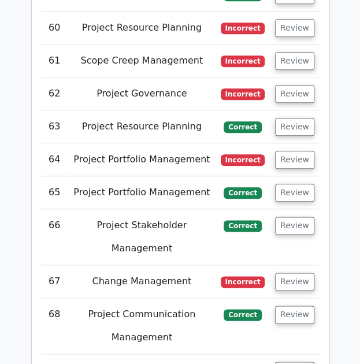
scroll to position [5587, 0]
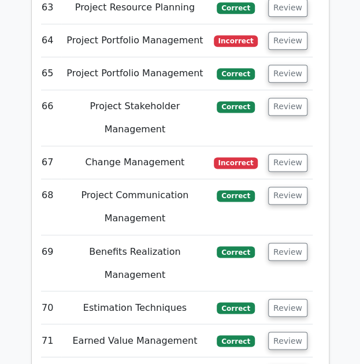
scroll to position [5568, 0]
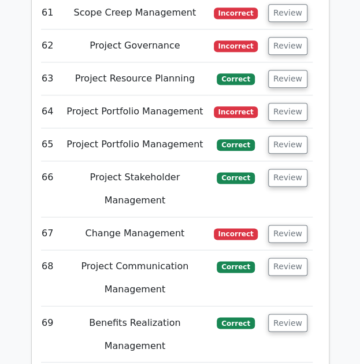
scroll to position [5628, 0]
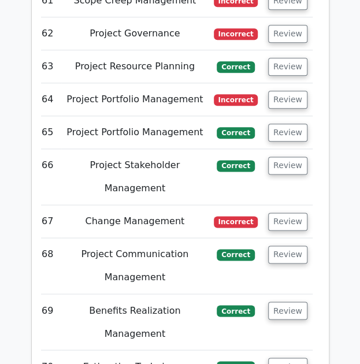
scroll to position [5649, 0]
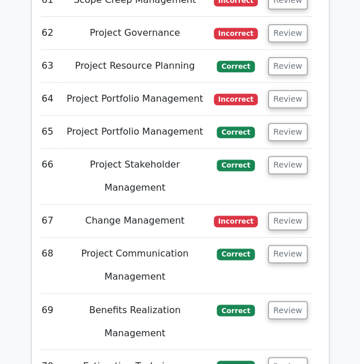
drag, startPoint x: 298, startPoint y: 299, endPoint x: 54, endPoint y: 136, distance: 292.9
copy div "When comparing two projects with different IRRs, which of the following stateme…"
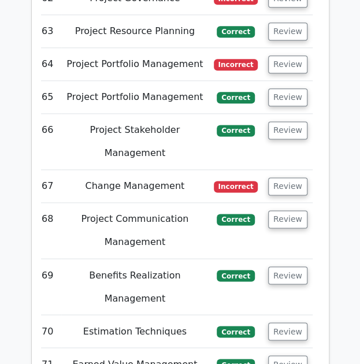
scroll to position [5684, 0]
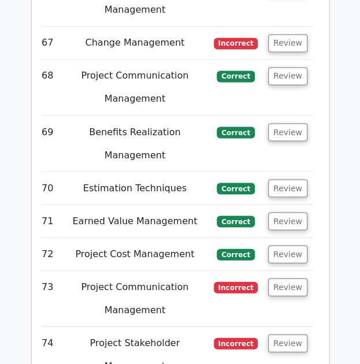
scroll to position [5826, 0]
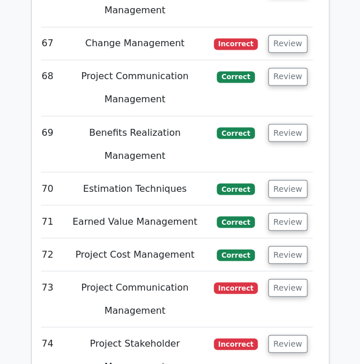
drag, startPoint x: 50, startPoint y: 41, endPoint x: 299, endPoint y: 280, distance: 344.4
copy div "During a stakeholder review, a project manager notices that the Project Scope S…"
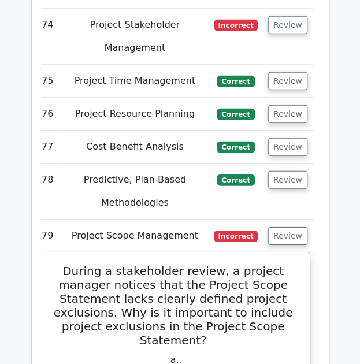
scroll to position [6145, 0]
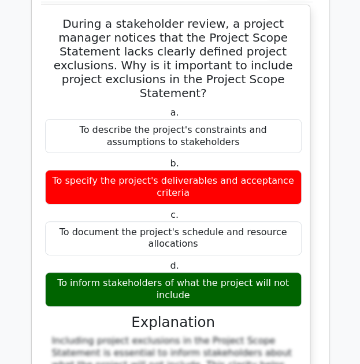
scroll to position [6395, 0]
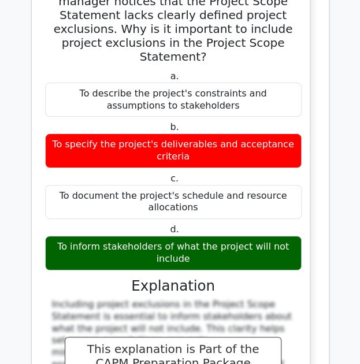
scroll to position [6430, 0]
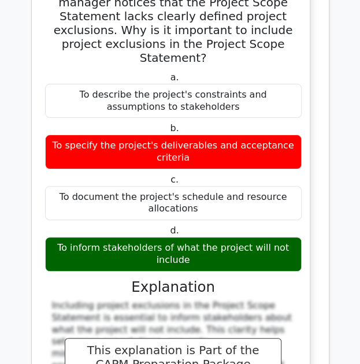
drag, startPoint x: 290, startPoint y: 48, endPoint x: 289, endPoint y: 42, distance: 5.8
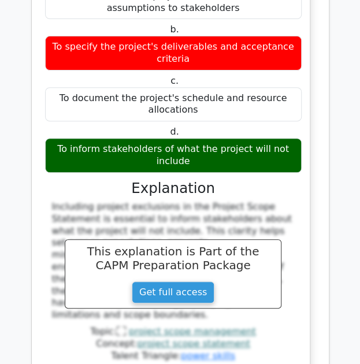
scroll to position [0, 0]
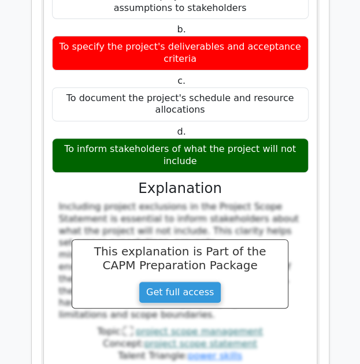
drag, startPoint x: 222, startPoint y: 305, endPoint x: 49, endPoint y: 12, distance: 340.0
copy div "identify that your electricians are scheduled to perform wiring tasks in multip…"
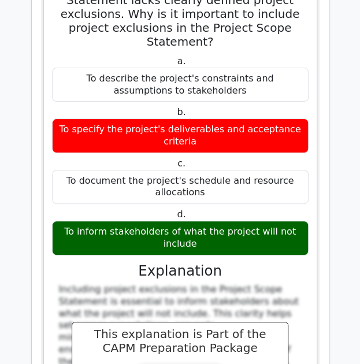
scroll to position [6446, 0]
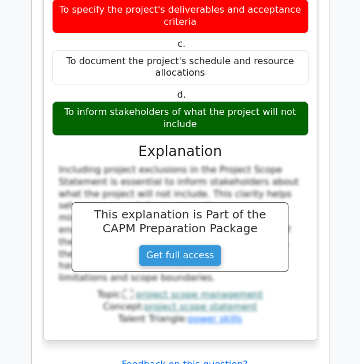
scroll to position [6566, 0]
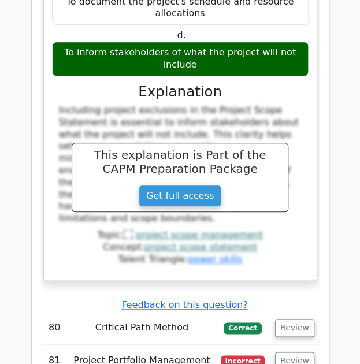
scroll to position [6624, 0]
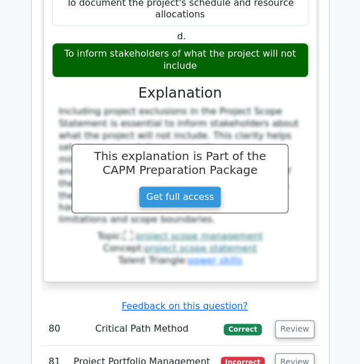
drag, startPoint x: 213, startPoint y: 293, endPoint x: 67, endPoint y: 8, distance: 320.4
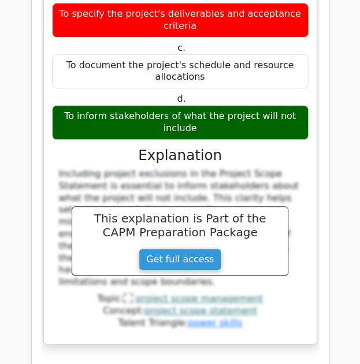
scroll to position [6560, 0]
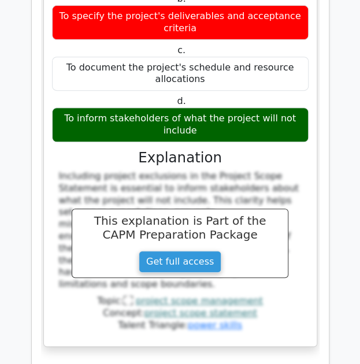
drag, startPoint x: 300, startPoint y: 72, endPoint x: 293, endPoint y: 69, distance: 7.5
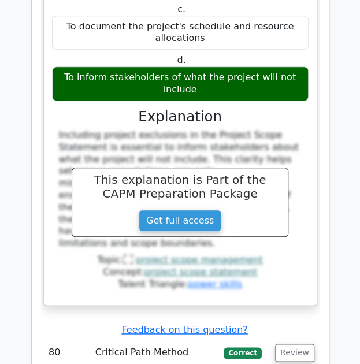
scroll to position [6598, 0]
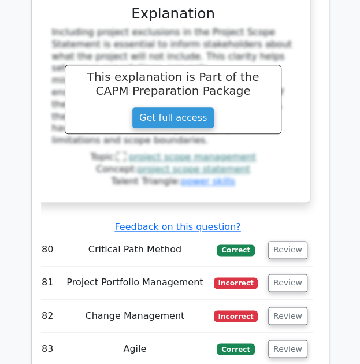
scroll to position [6704, 0]
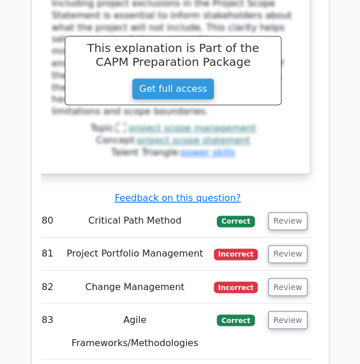
scroll to position [6705, 0]
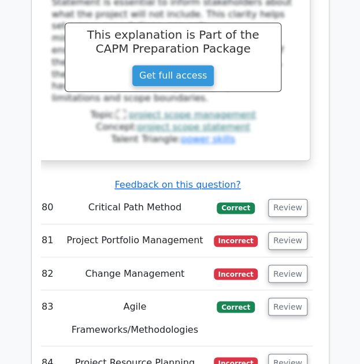
scroll to position [6746, 0]
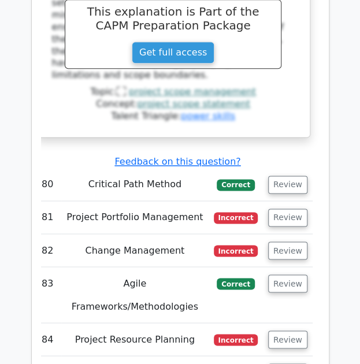
scroll to position [6768, 0]
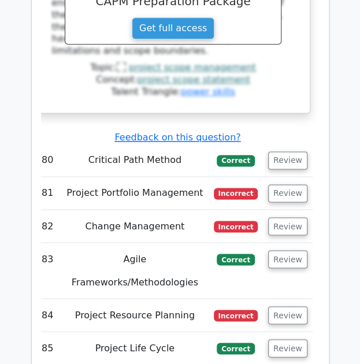
scroll to position [6796, 0]
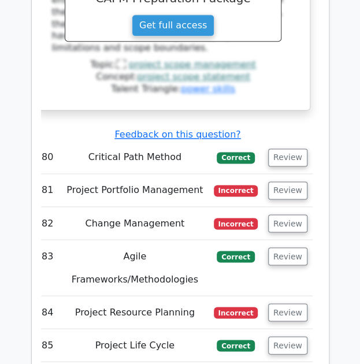
drag, startPoint x: 49, startPoint y: 111, endPoint x: 253, endPoint y: 318, distance: 290.4
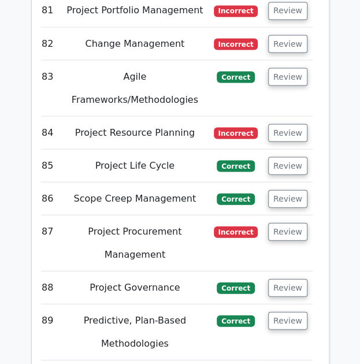
scroll to position [6854, 0]
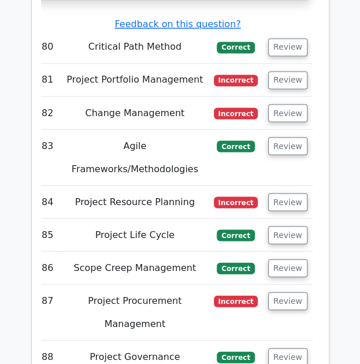
scroll to position [6906, 0]
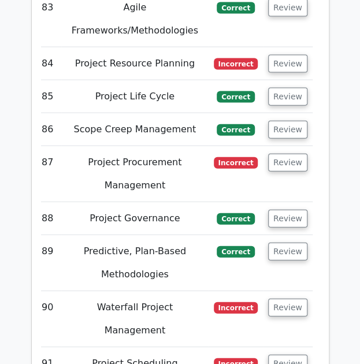
scroll to position [7041, 0]
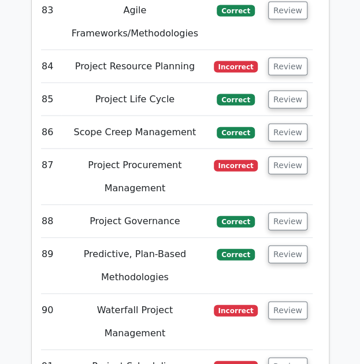
drag, startPoint x: 51, startPoint y: 54, endPoint x: 243, endPoint y: 269, distance: 287.6
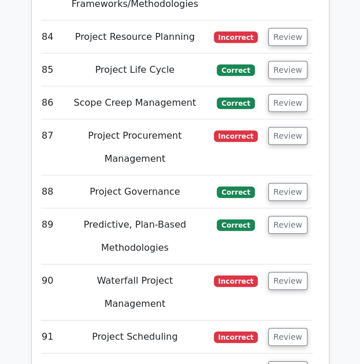
scroll to position [7070, 0]
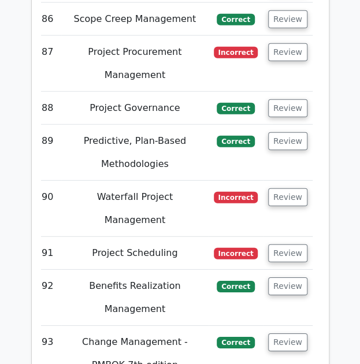
scroll to position [7134, 0]
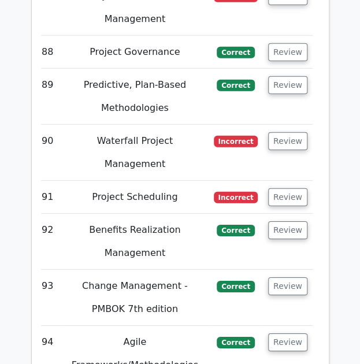
scroll to position [7211, 0]
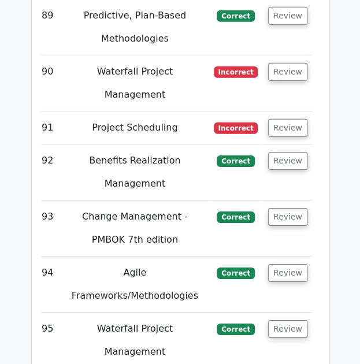
scroll to position [7280, 0]
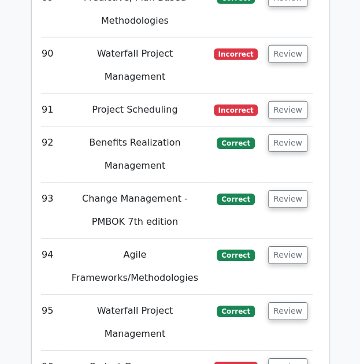
scroll to position [7297, 0]
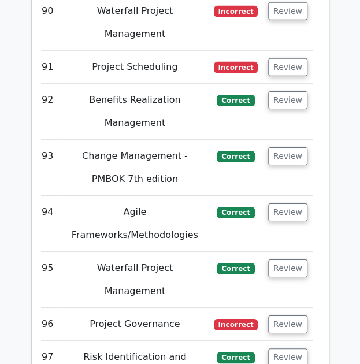
scroll to position [7340, 0]
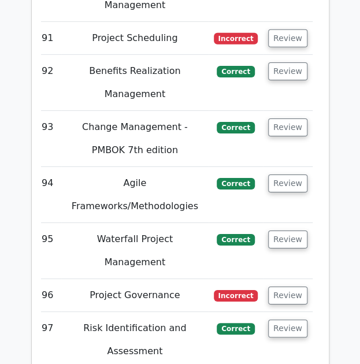
scroll to position [7361, 0]
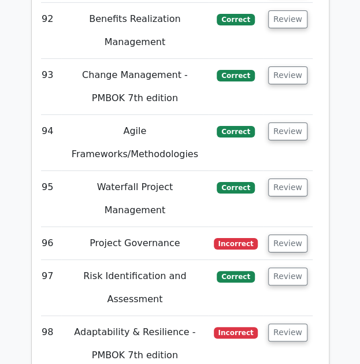
scroll to position [7423, 0]
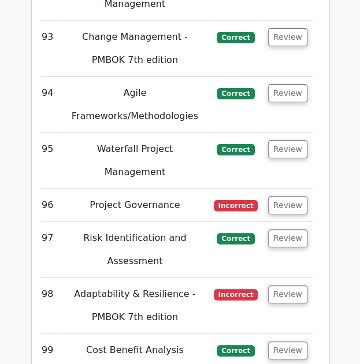
scroll to position [7460, 0]
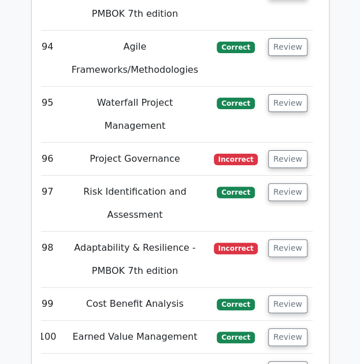
scroll to position [7506, 0]
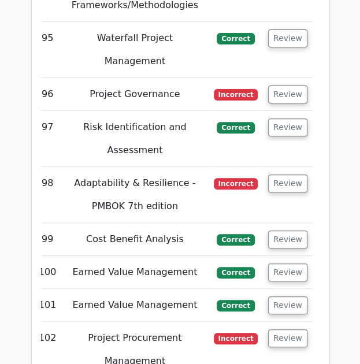
scroll to position [7571, 0]
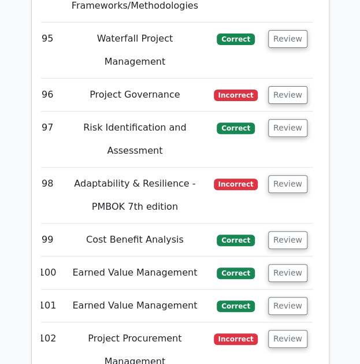
scroll to position [7569, 0]
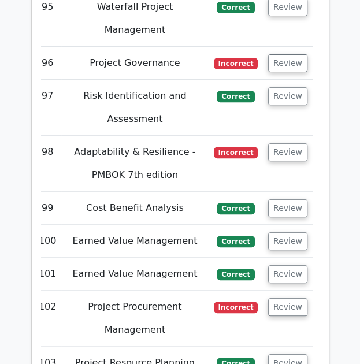
scroll to position [7596, 0]
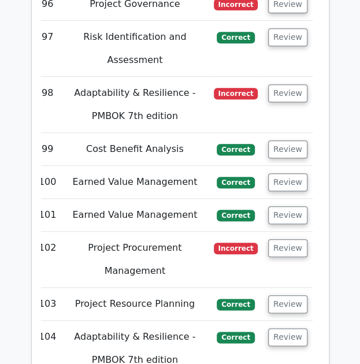
scroll to position [7660, 0]
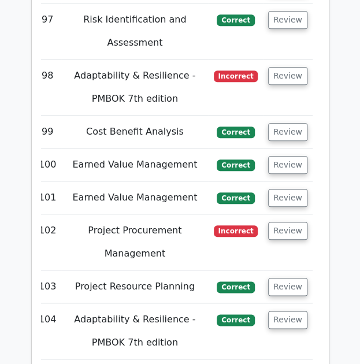
scroll to position [7675, 0]
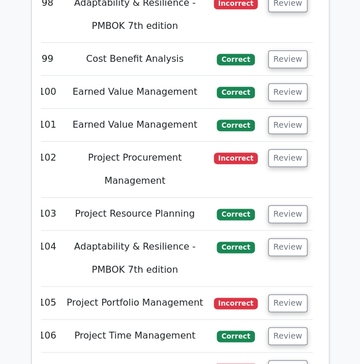
scroll to position [7751, 0]
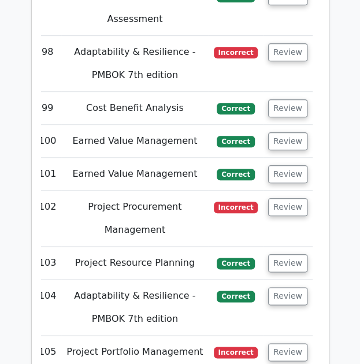
scroll to position [7675, 0]
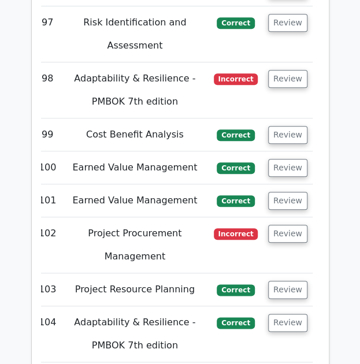
drag, startPoint x: 283, startPoint y: 124, endPoint x: 282, endPoint y: 101, distance: 23.7
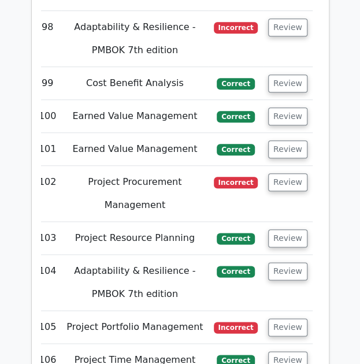
scroll to position [7727, 0]
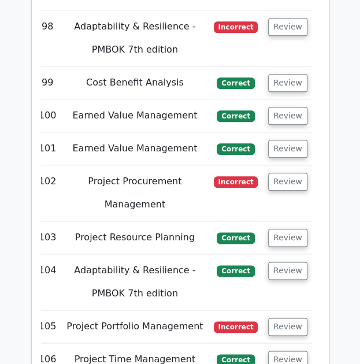
drag, startPoint x: 282, startPoint y: 76, endPoint x: 284, endPoint y: 87, distance: 11.2
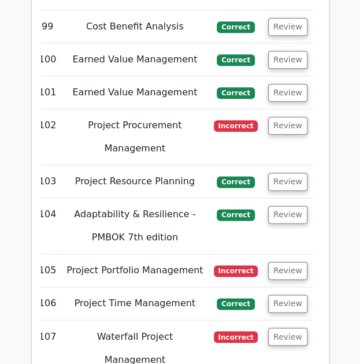
scroll to position [7784, 0]
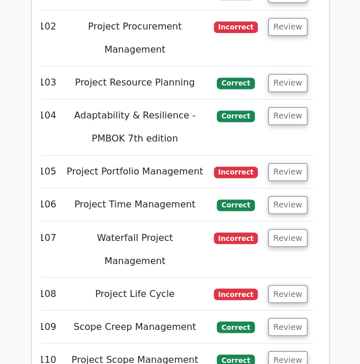
scroll to position [7809, 0]
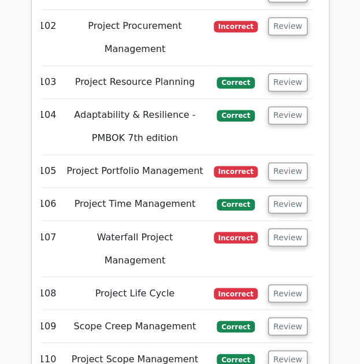
scroll to position [7883, 0]
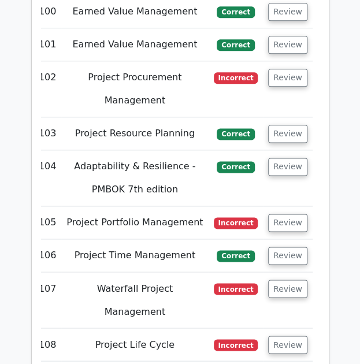
scroll to position [7826, 0]
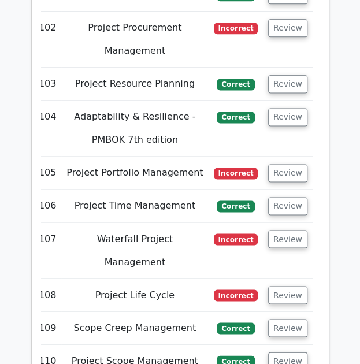
scroll to position [7881, 0]
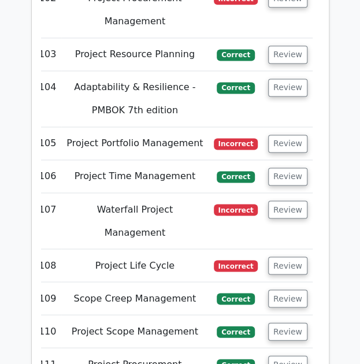
scroll to position [7912, 0]
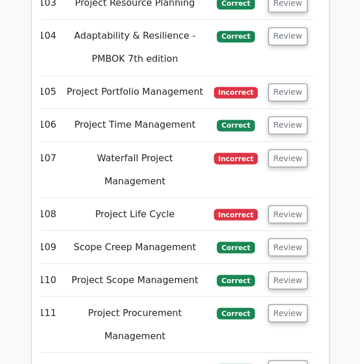
scroll to position [7962, 0]
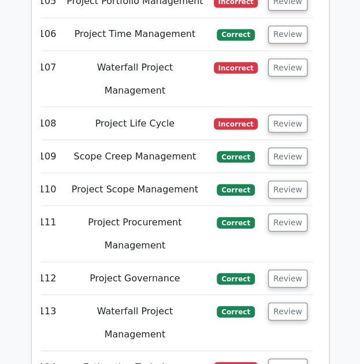
scroll to position [8053, 0]
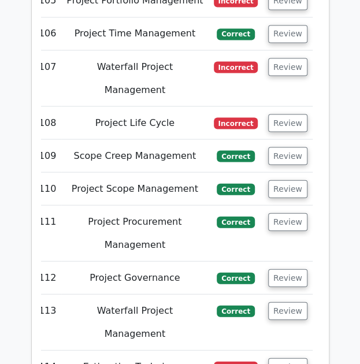
drag, startPoint x: 287, startPoint y: 55, endPoint x: 288, endPoint y: 49, distance: 6.5
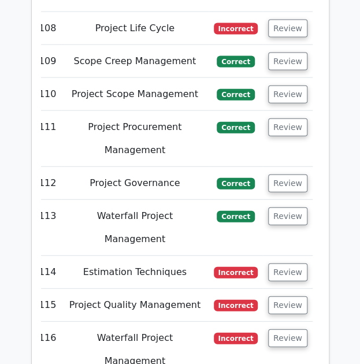
scroll to position [8134, 0]
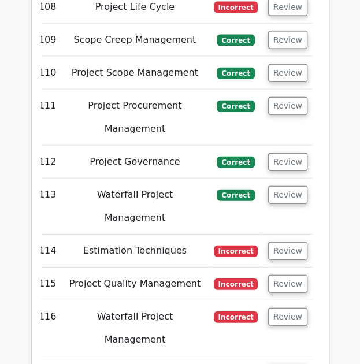
scroll to position [8167, 0]
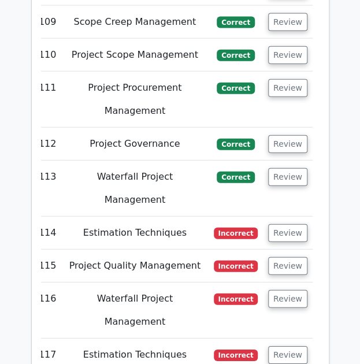
scroll to position [8189, 0]
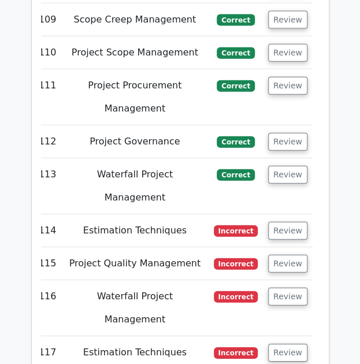
drag, startPoint x: 50, startPoint y: 63, endPoint x: 287, endPoint y: 299, distance: 334.5
drag, startPoint x: 228, startPoint y: 84, endPoint x: 170, endPoint y: 111, distance: 64.1
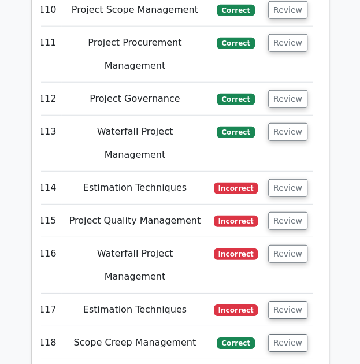
scroll to position [8220, 0]
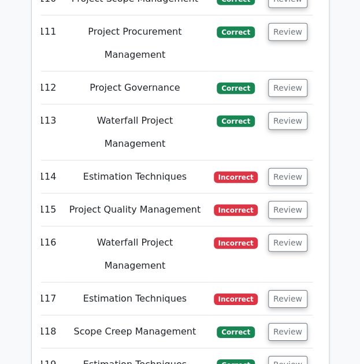
scroll to position [8243, 0]
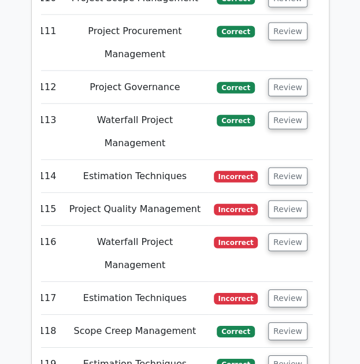
drag, startPoint x: 65, startPoint y: 72, endPoint x: 282, endPoint y: 206, distance: 254.9
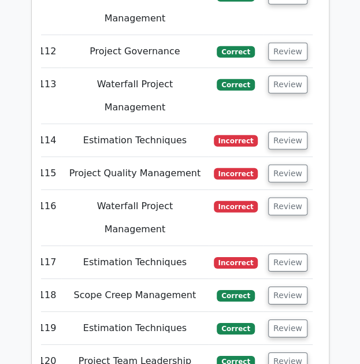
scroll to position [8256, 0]
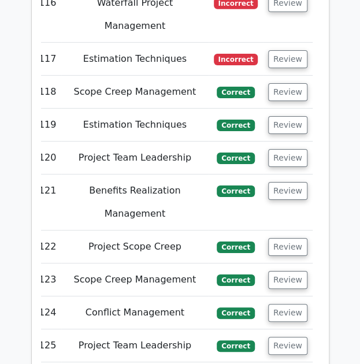
scroll to position [8483, 0]
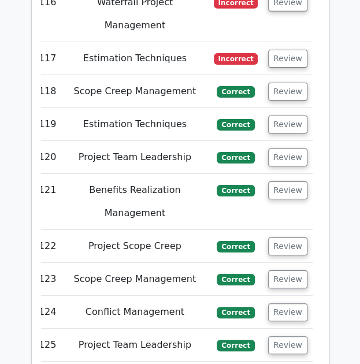
drag, startPoint x: 50, startPoint y: 231, endPoint x: 181, endPoint y: 258, distance: 133.8
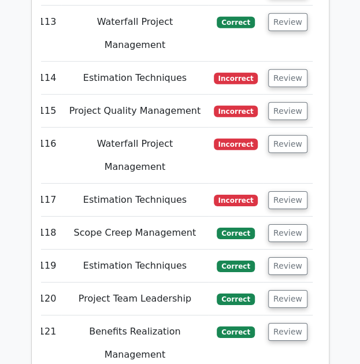
scroll to position [8341, 0]
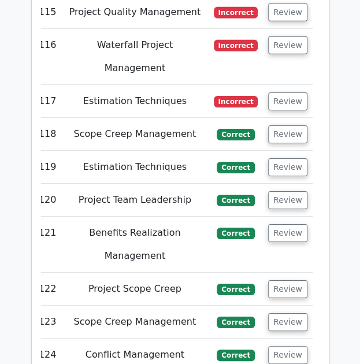
scroll to position [8439, 0]
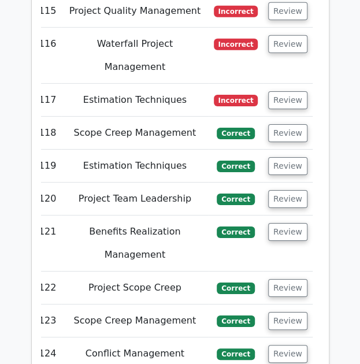
scroll to position [8442, 0]
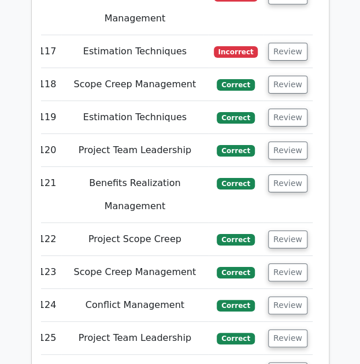
scroll to position [8489, 0]
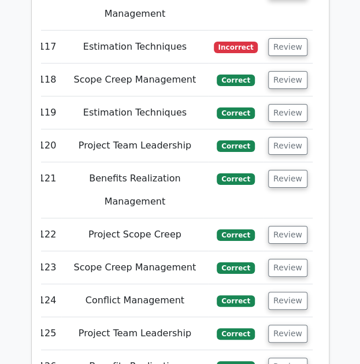
scroll to position [8494, 0]
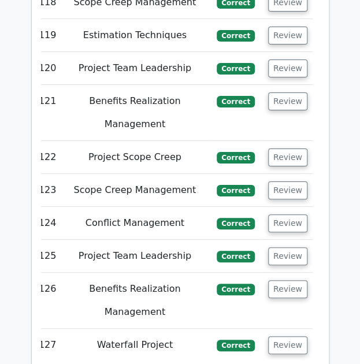
scroll to position [8571, 0]
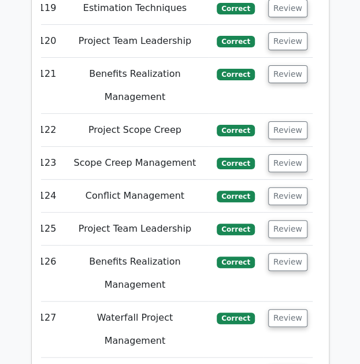
scroll to position [8598, 0]
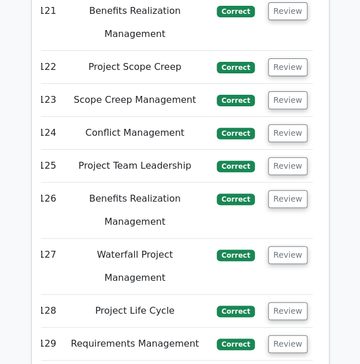
scroll to position [8663, 0]
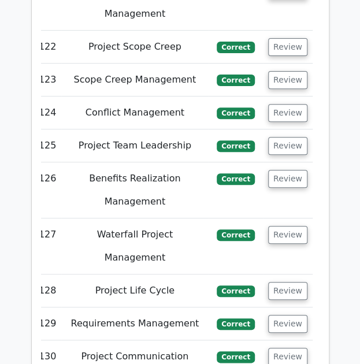
scroll to position [8682, 0]
